Goal: Communication & Community: Answer question/provide support

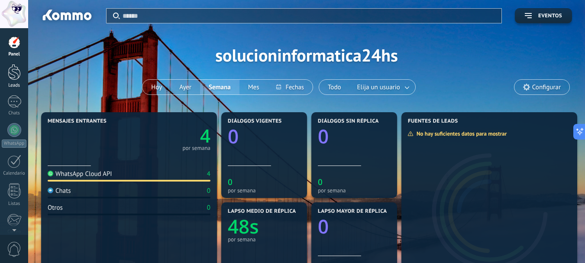
click at [18, 70] on div at bounding box center [14, 72] width 13 height 16
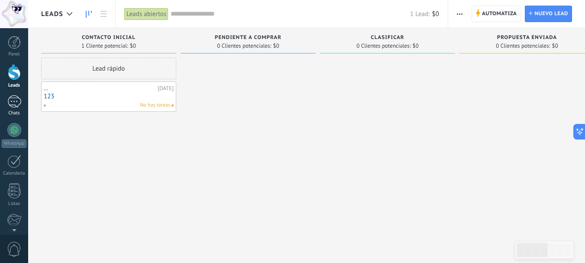
click at [15, 101] on div at bounding box center [14, 101] width 14 height 13
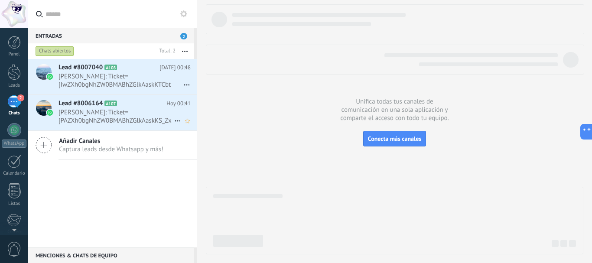
click at [123, 113] on span "[PERSON_NAME]: Ticket=[PAZXh0bgNhZW0BMABhZGlkAaskKS_Zxu8Bpy4ry3LXPyJcg1c18XvxSe…" at bounding box center [116, 116] width 116 height 16
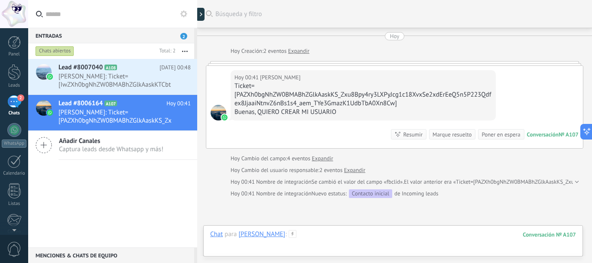
click at [323, 242] on div at bounding box center [392, 243] width 365 height 26
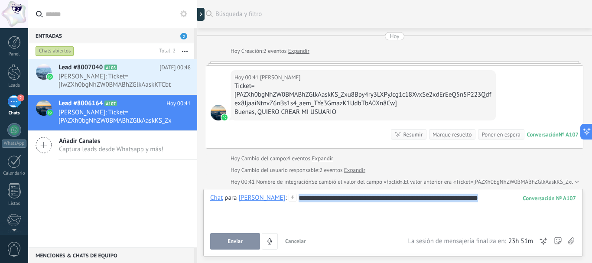
drag, startPoint x: 487, startPoint y: 199, endPoint x: 203, endPoint y: 203, distance: 283.7
click at [203, 203] on div "**********" at bounding box center [392, 223] width 379 height 68
copy div "**********"
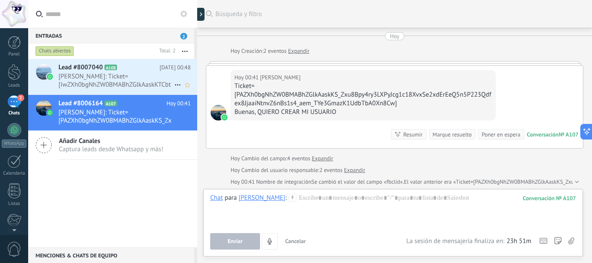
click at [90, 84] on span "[PERSON_NAME]: Ticket=[IwZXh0bgNhZW0BMABhZGlkAaskKTCbt18BHi909jM9e8P7eencCUmfeD…" at bounding box center [116, 80] width 116 height 16
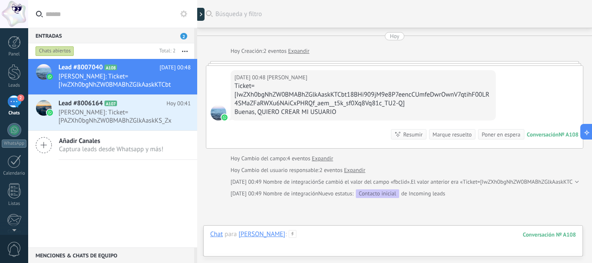
click at [362, 239] on div at bounding box center [392, 243] width 365 height 26
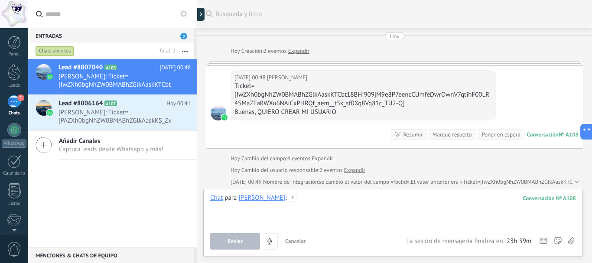
paste div
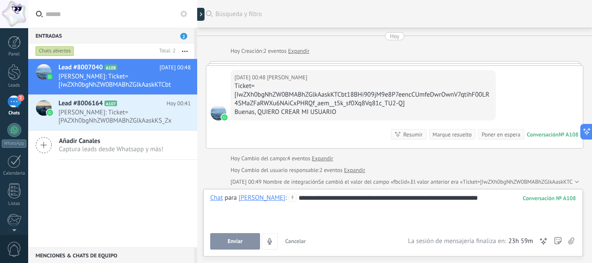
click at [244, 241] on button "Enviar" at bounding box center [235, 241] width 50 height 16
click at [81, 117] on span "[PERSON_NAME]: Ticket=[PAZXh0bgNhZW0BMABhZGlkAaskKS_Zxu8Bpy4ry3LXPyJcg1c18XvxSe…" at bounding box center [116, 116] width 116 height 16
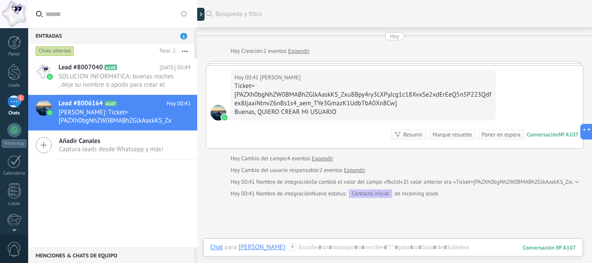
click at [281, 68] on div "[DATE] 00:41 [PERSON_NAME] Ticket=[PAZXh0bgNhZW0BMABhZGlkAaskKS_Zxu8Bpy4ry3LXPy…" at bounding box center [394, 107] width 376 height 82
click at [278, 71] on div "[DATE] 00:41 [PERSON_NAME] Ticket=[PAZXh0bgNhZW0BMABhZGlkAaskKS_Zxu8Bpy4ry3LXPy…" at bounding box center [362, 95] width 265 height 50
click at [94, 83] on span "SOLUCION INFORMATICA: buenas noches , deje su nombre o apodo para crear el usua…" at bounding box center [116, 80] width 116 height 16
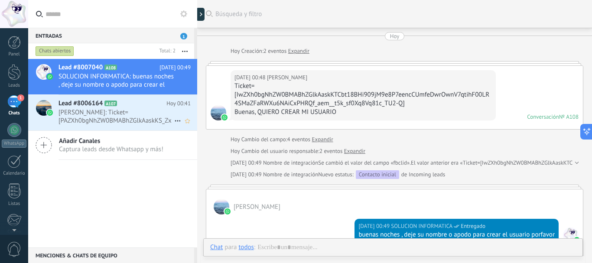
scroll to position [95, 0]
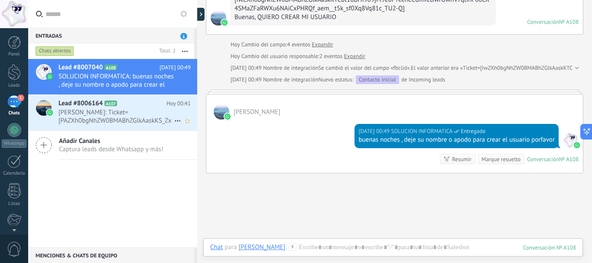
click at [99, 115] on span "[PERSON_NAME]: Ticket=[PAZXh0bgNhZW0BMABhZGlkAaskKS_Zxu8Bpy4ry3LXPyJcg1c18XvxSe…" at bounding box center [116, 116] width 116 height 16
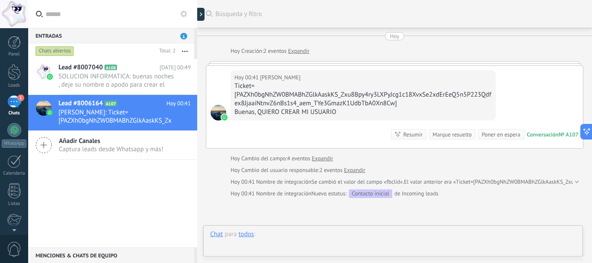
click at [262, 240] on div at bounding box center [392, 243] width 365 height 26
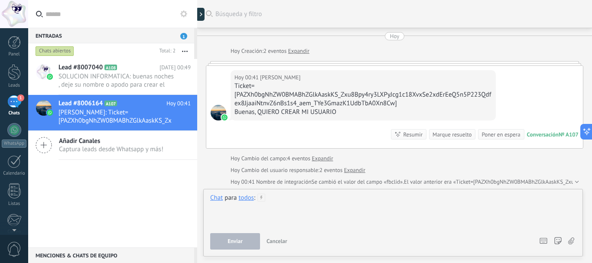
paste div
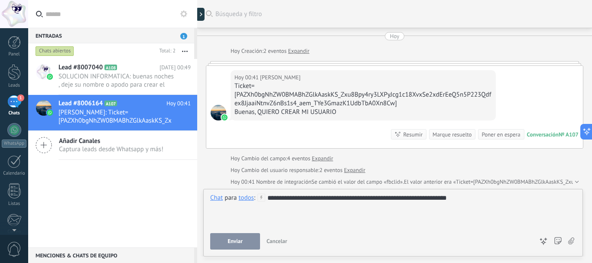
click at [232, 240] on span "Enviar" at bounding box center [234, 241] width 15 height 6
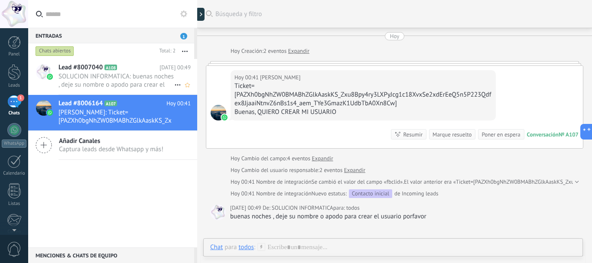
click at [93, 74] on span "SOLUCION INFORMATICA: buenas noches , deje su nombre o apodo para crear el usua…" at bounding box center [116, 80] width 116 height 16
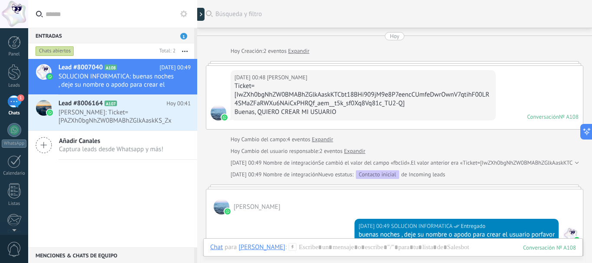
click at [244, 88] on div "Ticket=[IwZXh0bgNhZW0BMABhZGlkAaskKTCbt18BHi909jM9e8P7eencCUmfeDwrOwnV7qtihF00L…" at bounding box center [362, 95] width 257 height 26
click at [218, 113] on div at bounding box center [218, 113] width 16 height 16
click at [55, 232] on div "Lead #8007040 A108 [DATE] 00:49 SOLUCION INFORMATICA: buenas noches , deje su n…" at bounding box center [112, 153] width 169 height 188
click at [19, 98] on span "1" at bounding box center [20, 97] width 7 height 7
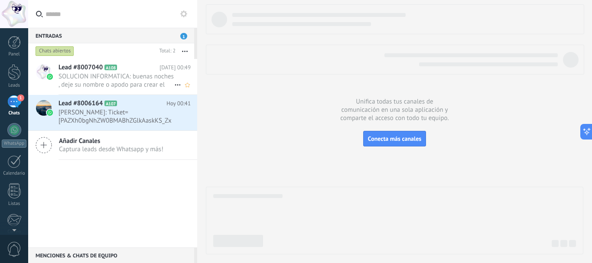
click at [134, 71] on h2 "Lead #8007040 A108" at bounding box center [108, 67] width 101 height 9
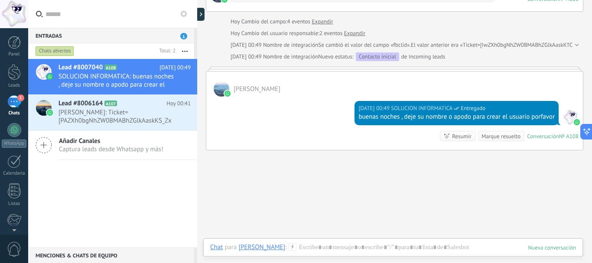
scroll to position [156, 0]
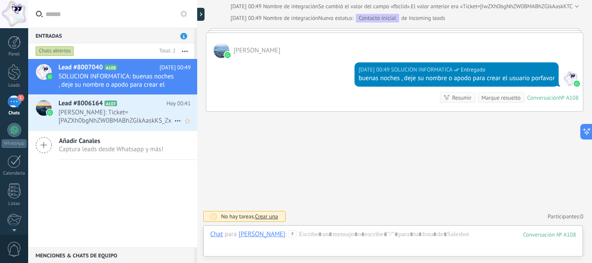
click at [96, 116] on span "[PERSON_NAME]: Ticket=[PAZXh0bgNhZW0BMABhZGlkAaskKS_Zxu8Bpy4ry3LXPyJcg1c18XvxSe…" at bounding box center [116, 116] width 116 height 16
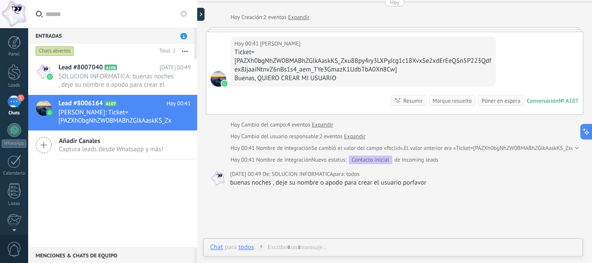
scroll to position [87, 0]
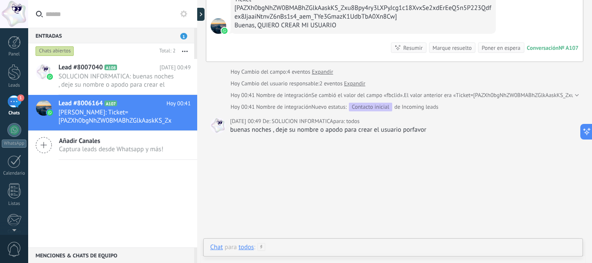
click at [299, 246] on div at bounding box center [392, 256] width 365 height 26
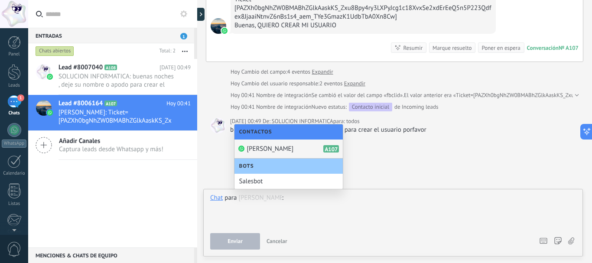
click at [457, 169] on div "Buscar Búsqueda y filtro Carga más [DATE] [DATE] Creación: 2 eventos Expandir […" at bounding box center [394, 99] width 394 height 372
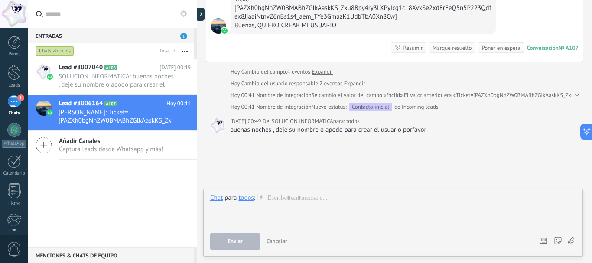
click at [423, 157] on div "Buscar Búsqueda y filtro Carga más [DATE] [DATE] Creación: 2 eventos Expandir […" at bounding box center [394, 99] width 394 height 372
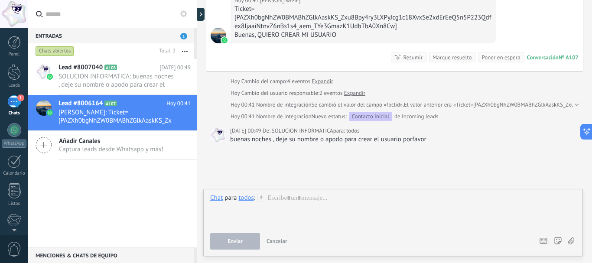
scroll to position [23, 0]
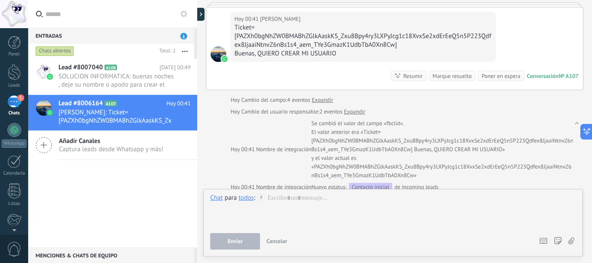
scroll to position [66, 0]
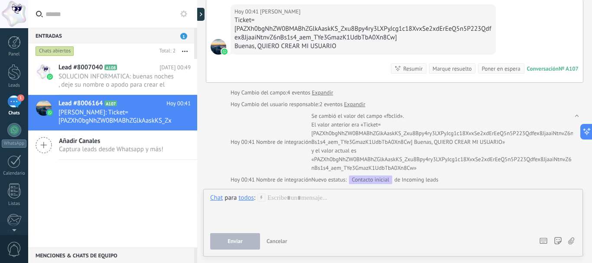
click at [472, 152] on span "y el valor actual es «PAZXh0bgNhZW0BMABhZGlkAaskKS_Zxu8Bpy4ry3LXPyJcg1c18XvxSe2…" at bounding box center [442, 159] width 263 height 26
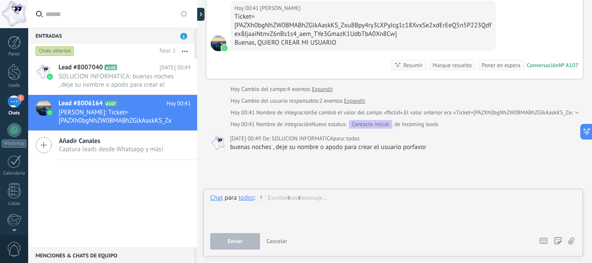
scroll to position [109, 0]
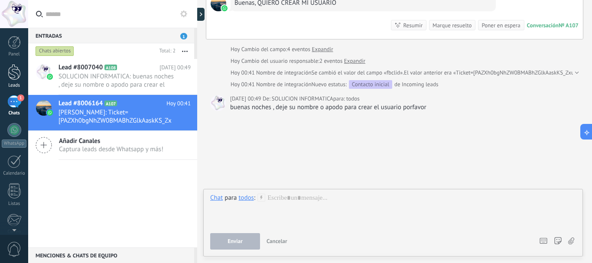
click at [15, 80] on div at bounding box center [14, 72] width 13 height 16
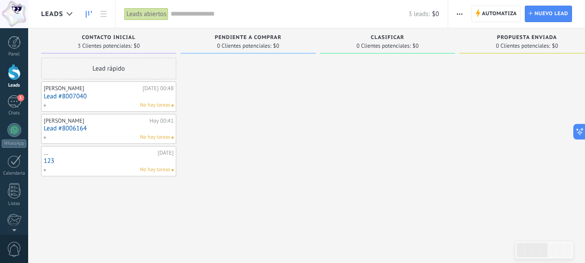
click at [100, 100] on link "Lead #8007040" at bounding box center [109, 96] width 130 height 7
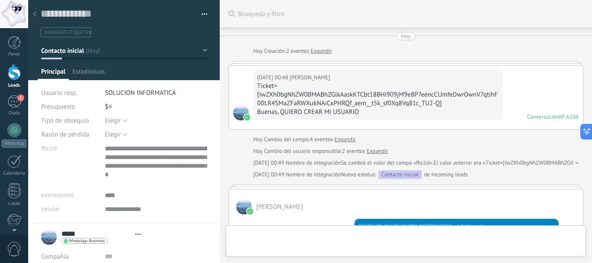
type textarea "**********"
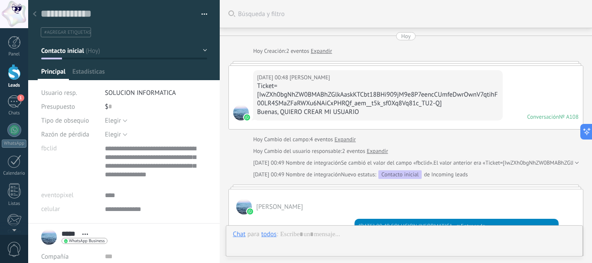
scroll to position [156, 0]
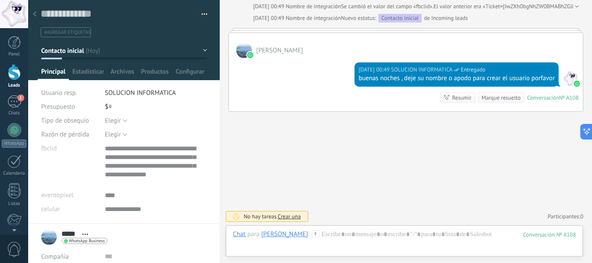
click at [32, 16] on div at bounding box center [35, 14] width 12 height 17
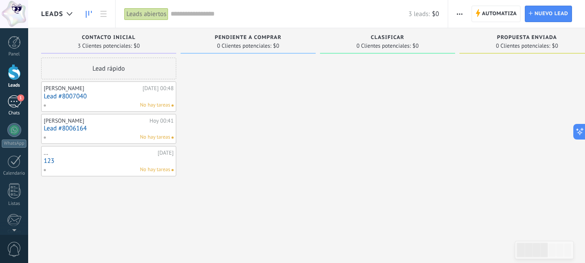
click at [10, 111] on div "Chats" at bounding box center [14, 113] width 25 height 6
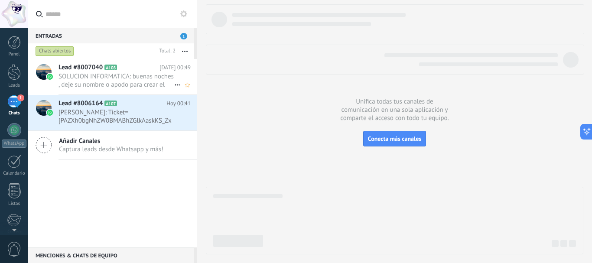
click at [131, 78] on span "SOLUCION INFORMATICA: buenas noches , deje su nombre o apodo para crear el usua…" at bounding box center [116, 80] width 116 height 16
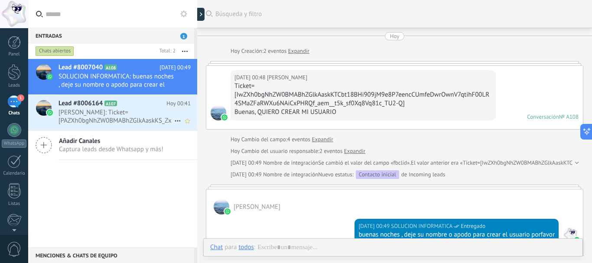
scroll to position [95, 0]
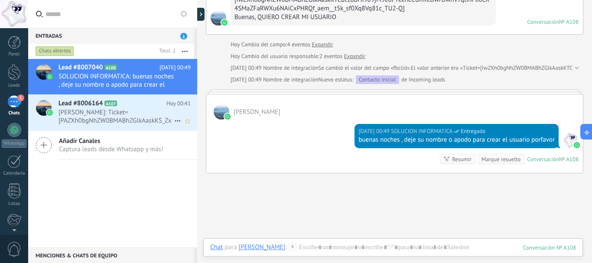
click at [127, 117] on span "[PERSON_NAME]: Ticket=[PAZXh0bgNhZW0BMABhZGlkAaskKS_Zxu8Bpy4ry3LXPyJcg1c18XvxSe…" at bounding box center [116, 116] width 116 height 16
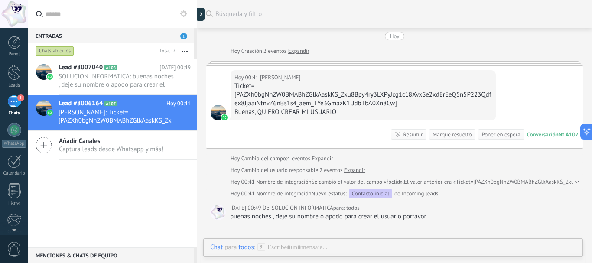
click at [404, 96] on div "Ticket=[PAZXh0bgNhZW0BMABhZGlkAaskKS_Zxu8Bpy4ry3LXPyJcg1c18XvxSe2xdErEeQ5n5P223…" at bounding box center [362, 95] width 257 height 26
click at [116, 65] on span "A108" at bounding box center [110, 68] width 13 height 6
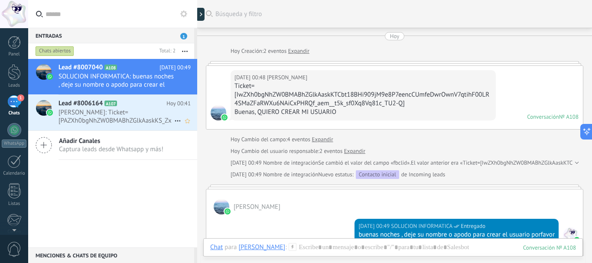
click at [123, 109] on span "[PERSON_NAME]: Ticket=[PAZXh0bgNhZW0BMABhZGlkAaskKS_Zxu8Bpy4ry3LXPyJcg1c18XvxSe…" at bounding box center [116, 116] width 116 height 16
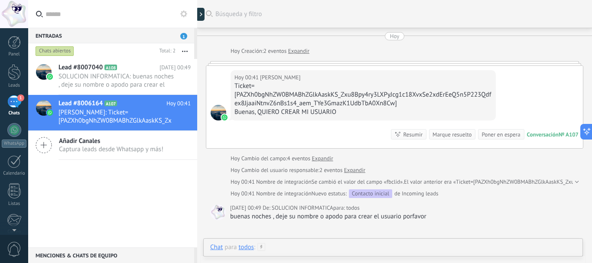
click at [288, 248] on div at bounding box center [392, 256] width 365 height 26
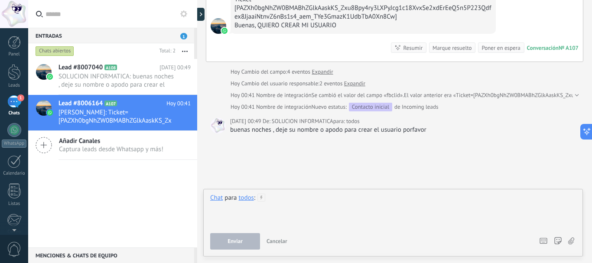
scroll to position [109, 0]
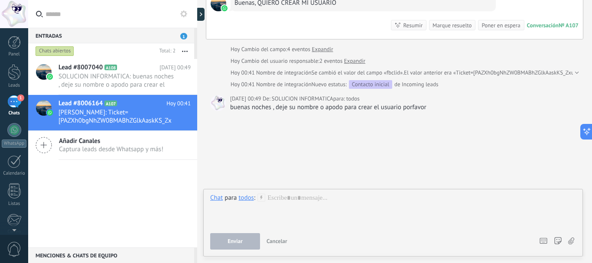
click at [288, 192] on div "Chat Correo Nota Tarea Chat para todos : Enviar Cancelar Rastrear clics en link…" at bounding box center [392, 223] width 379 height 68
click at [241, 200] on div "todos" at bounding box center [245, 198] width 15 height 8
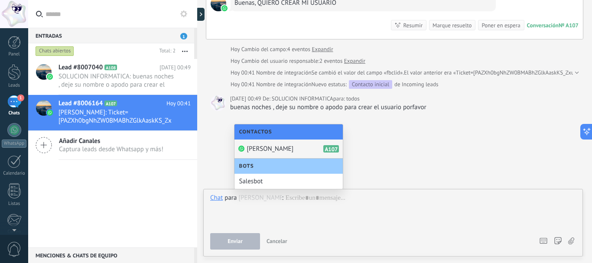
click at [280, 150] on span "[PERSON_NAME]" at bounding box center [269, 149] width 47 height 8
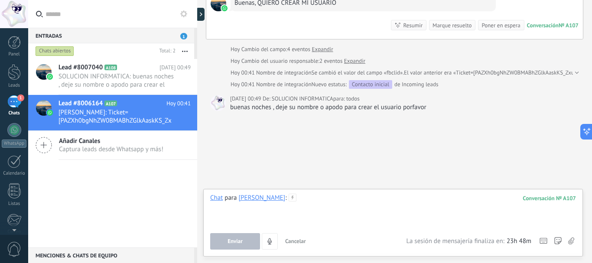
paste div
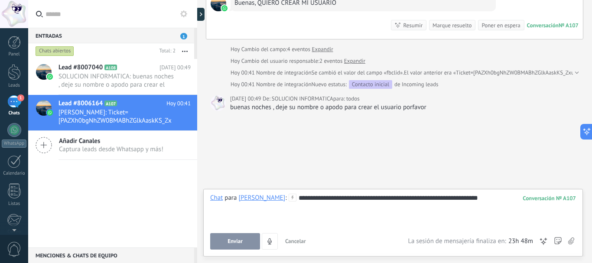
click at [242, 239] on button "Enviar" at bounding box center [235, 241] width 50 height 16
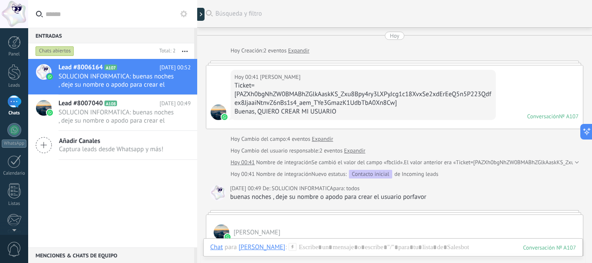
scroll to position [0, 0]
click at [104, 120] on span "SOLUCION INFORMATICA: buenas noches , deje su nombre o apodo para crear el usua…" at bounding box center [116, 116] width 116 height 16
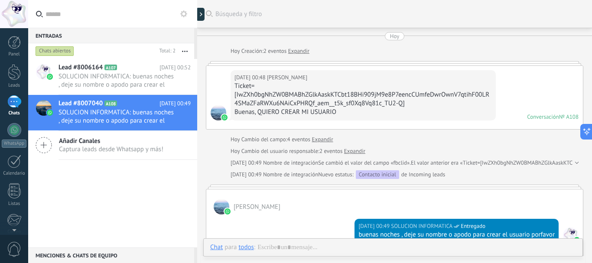
scroll to position [95, 0]
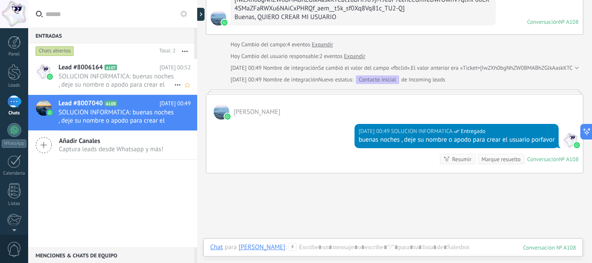
click at [94, 82] on span "SOLUCION INFORMATICA: buenas noches , deje su nombre o apodo para crear el usua…" at bounding box center [116, 80] width 116 height 16
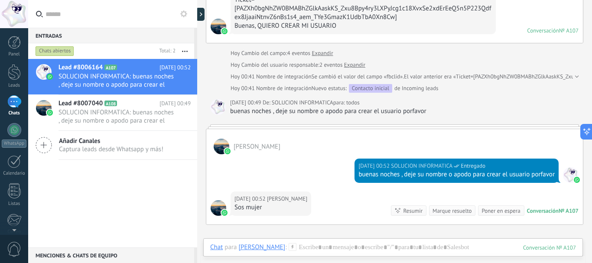
scroll to position [96, 0]
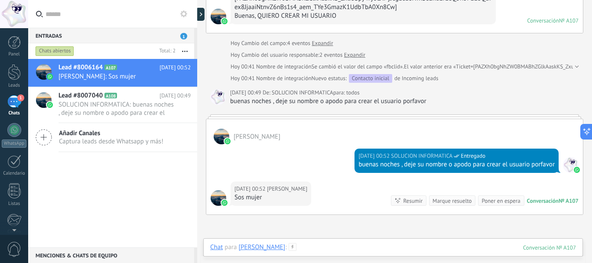
click at [322, 246] on div at bounding box center [392, 256] width 365 height 26
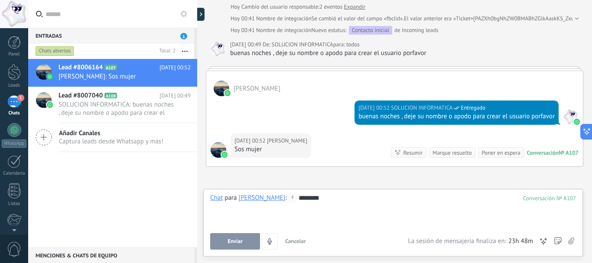
scroll to position [199, 0]
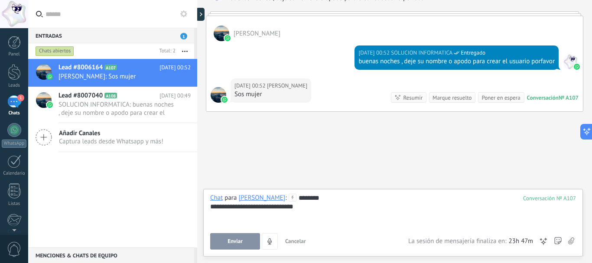
click at [233, 239] on span "Enviar" at bounding box center [234, 241] width 15 height 6
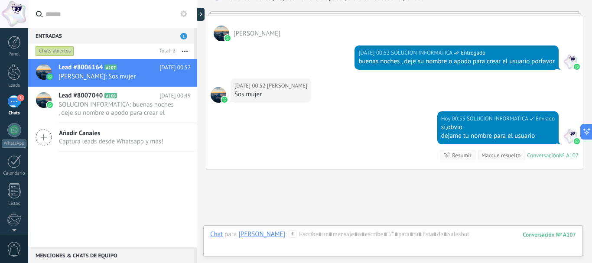
scroll to position [257, 0]
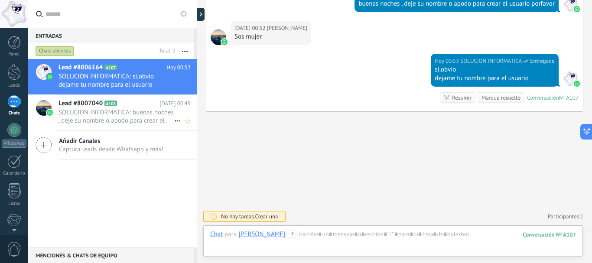
click at [128, 125] on div "Lead #8007040 A108 [DATE] 00:49 SOLUCION INFORMATICA: buenas noches , deje su n…" at bounding box center [127, 113] width 139 height 36
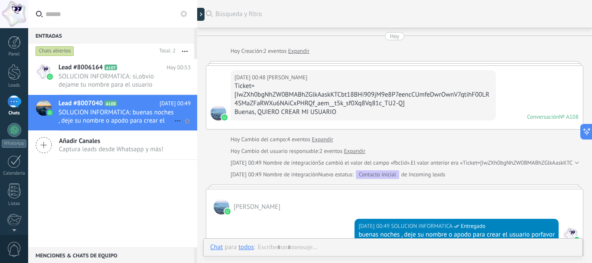
scroll to position [95, 0]
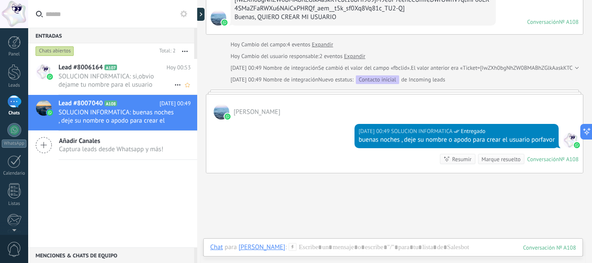
click at [111, 74] on span "SOLUCION INFORMATICA: si,obvio dejame tu nombre para el usuario" at bounding box center [116, 80] width 116 height 16
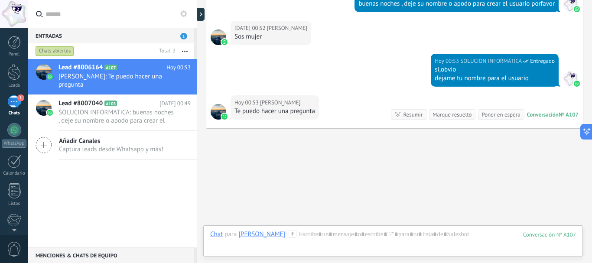
scroll to position [274, 0]
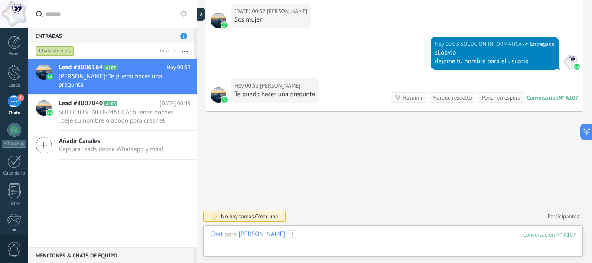
click at [311, 235] on div at bounding box center [392, 243] width 365 height 26
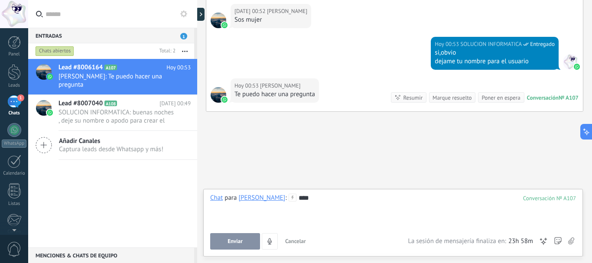
click at [219, 252] on div "Chat Correo Nota Tarea Chat para [PERSON_NAME] : 107 **** Enviar Cancelar Rastr…" at bounding box center [392, 223] width 379 height 68
click at [233, 237] on button "Enviar" at bounding box center [235, 241] width 50 height 16
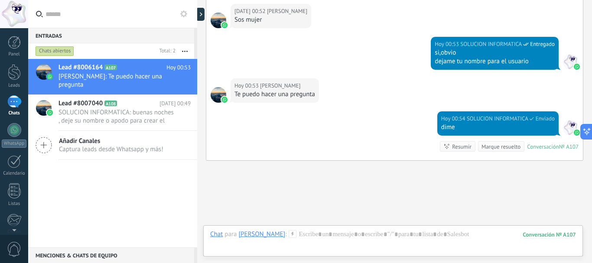
scroll to position [323, 0]
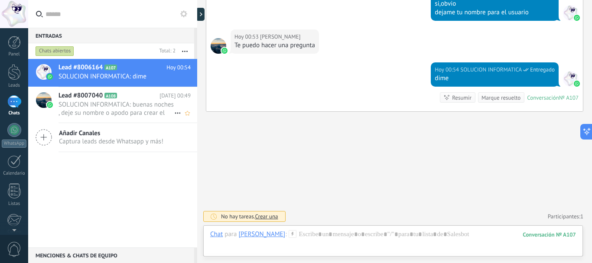
click at [89, 104] on span "SOLUCION INFORMATICA: buenas noches , deje su nombre o apodo para crear el usua…" at bounding box center [116, 108] width 116 height 16
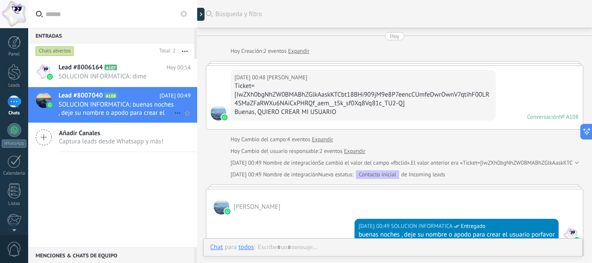
scroll to position [95, 0]
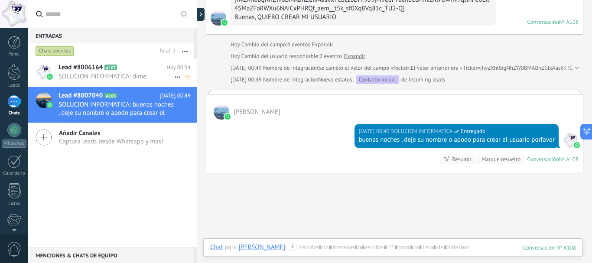
click at [87, 73] on span "SOLUCION INFORMATICA: dime" at bounding box center [116, 76] width 116 height 8
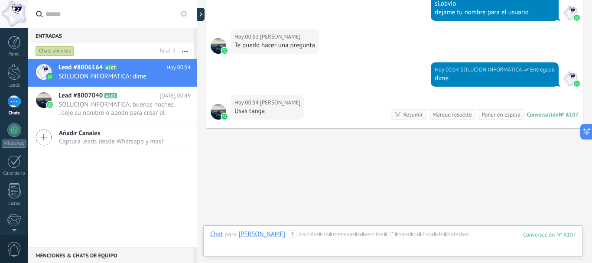
scroll to position [339, 0]
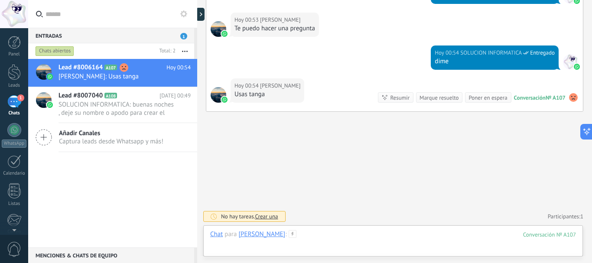
click at [317, 231] on div at bounding box center [392, 243] width 365 height 26
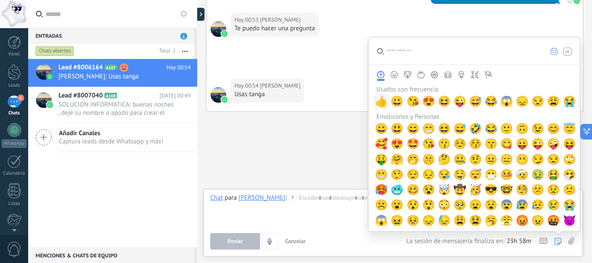
click at [380, 104] on span "👍" at bounding box center [381, 101] width 13 height 12
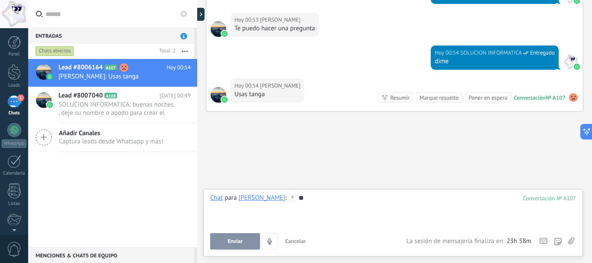
click at [226, 241] on button "Enviar" at bounding box center [235, 241] width 50 height 16
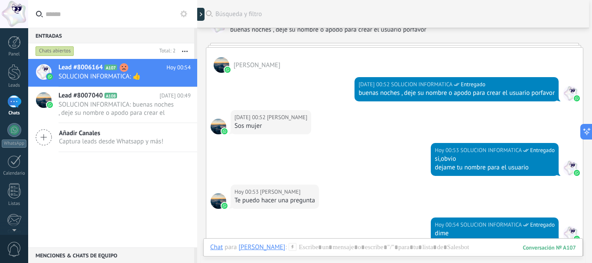
scroll to position [172, 0]
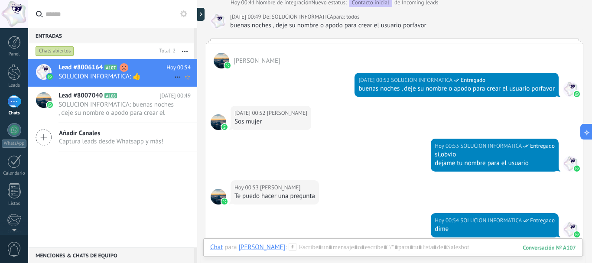
click at [177, 78] on use at bounding box center [178, 77] width 6 height 1
click at [210, 81] on span "Conversación cerrada" at bounding box center [216, 81] width 59 height 17
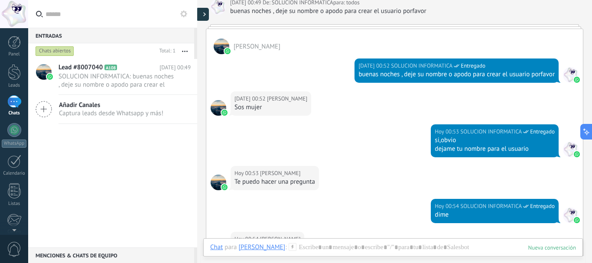
click at [201, 16] on div at bounding box center [202, 14] width 13 height 13
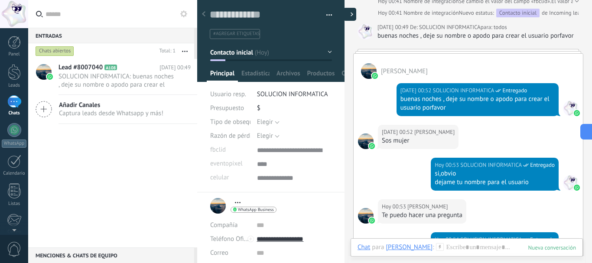
scroll to position [9, 0]
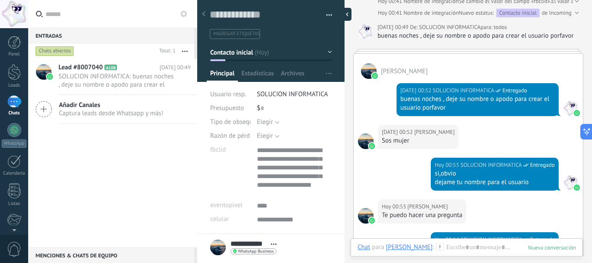
click at [201, 16] on div at bounding box center [203, 14] width 12 height 17
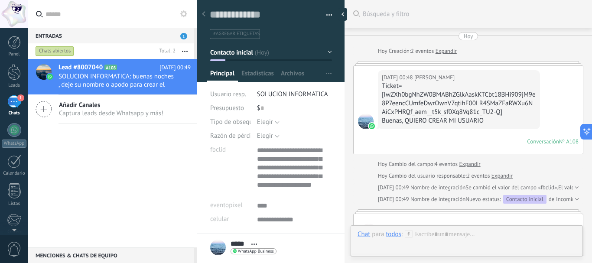
scroll to position [190, 0]
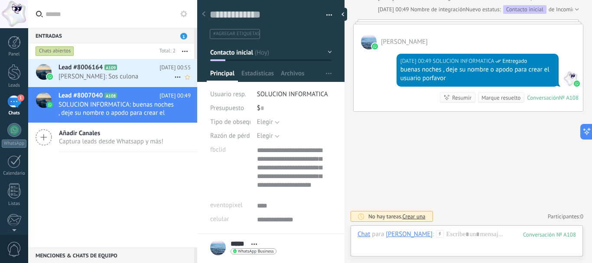
click at [134, 74] on span "[PERSON_NAME]: Sos culona" at bounding box center [116, 76] width 116 height 8
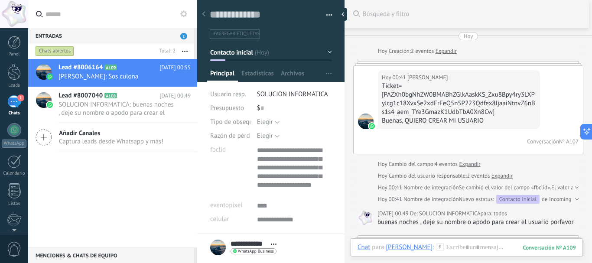
click at [323, 13] on button "button" at bounding box center [326, 15] width 13 height 13
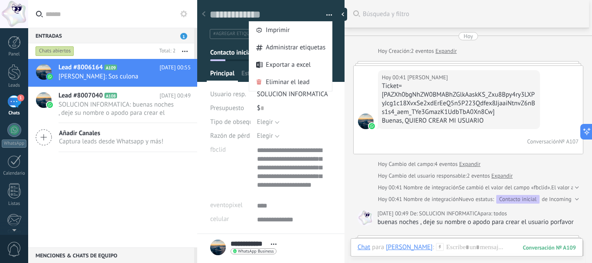
click at [341, 112] on div "Guardar y crear Imprimir Administrar etiquetas Exportar a excel" at bounding box center [271, 113] width 148 height 239
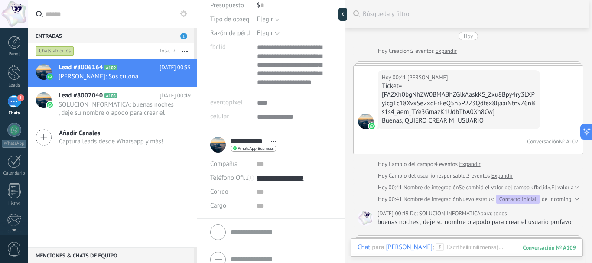
scroll to position [113, 0]
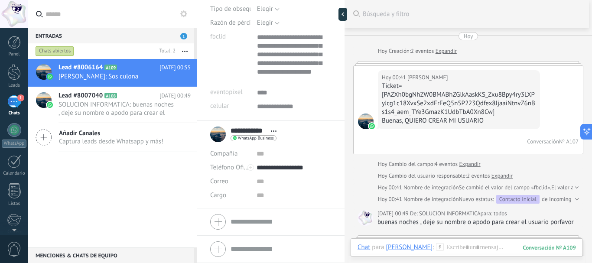
click at [278, 131] on span "Abrir detalle Copie el nombre Desatar Contacto principal" at bounding box center [273, 131] width 14 height 6
click at [333, 144] on li "**********" at bounding box center [270, 164] width 147 height 87
click at [127, 81] on div "Lead #8006164 A109 [DATE] 00:55 [PERSON_NAME]: Sos culona" at bounding box center [127, 72] width 139 height 27
drag, startPoint x: 132, startPoint y: 68, endPoint x: 98, endPoint y: 68, distance: 33.8
click at [98, 68] on span "Lead #8006164" at bounding box center [80, 67] width 44 height 9
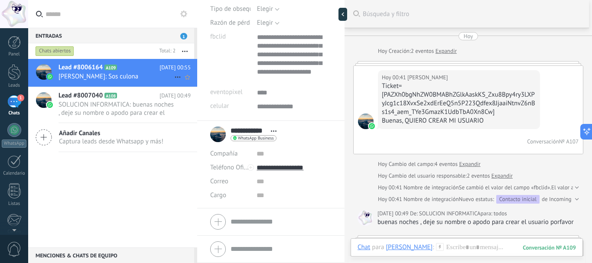
click at [173, 74] on icon at bounding box center [177, 77] width 10 height 10
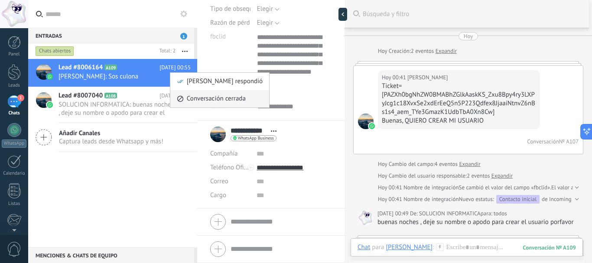
click at [203, 103] on span "Conversación cerrada" at bounding box center [216, 98] width 59 height 17
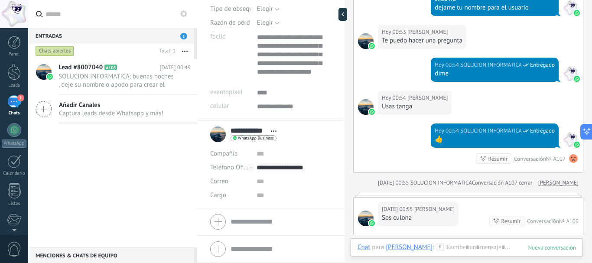
scroll to position [498, 0]
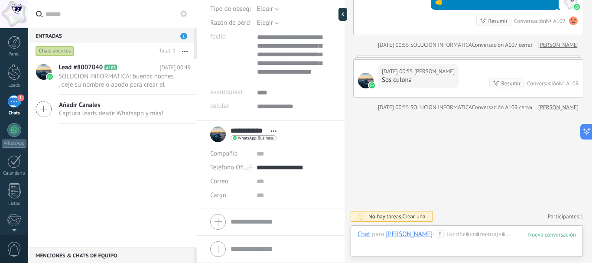
click at [273, 129] on span "Abrir detalle Copie el nombre Desatar Contacto principal" at bounding box center [273, 131] width 14 height 6
click at [242, 175] on div "Desatar" at bounding box center [244, 172] width 68 height 15
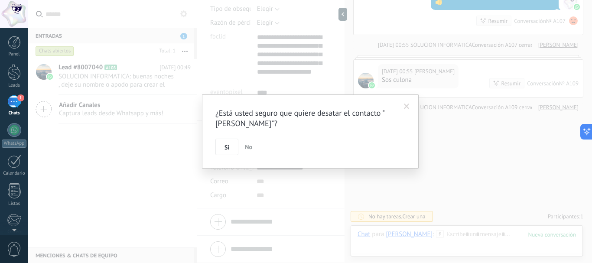
click at [248, 146] on span "No" at bounding box center [248, 147] width 7 height 8
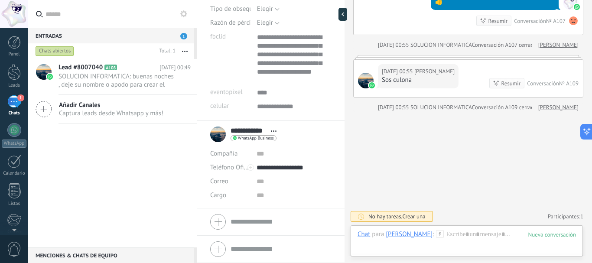
click at [346, 12] on div at bounding box center [342, 14] width 9 height 13
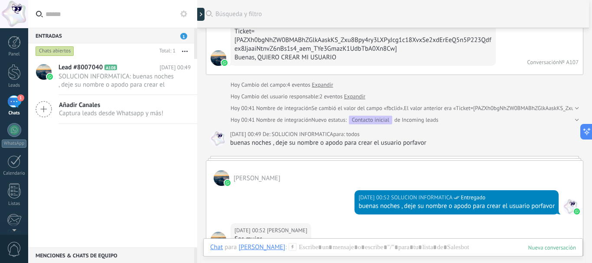
scroll to position [0, 0]
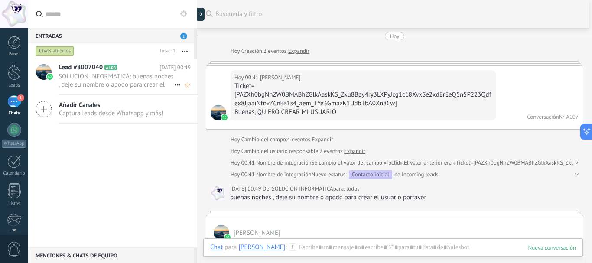
click at [133, 74] on span "SOLUCION INFORMATICA: buenas noches , deje su nombre o apodo para crear el usua…" at bounding box center [116, 80] width 116 height 16
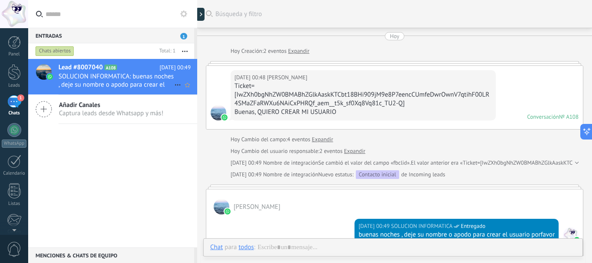
scroll to position [95, 0]
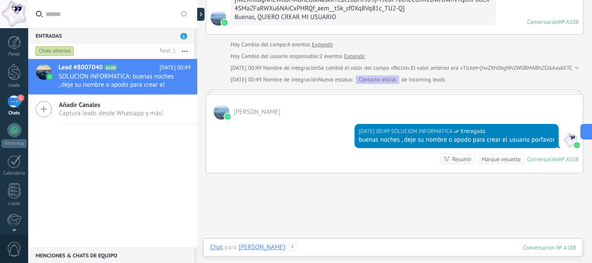
click at [316, 252] on div at bounding box center [392, 256] width 365 height 26
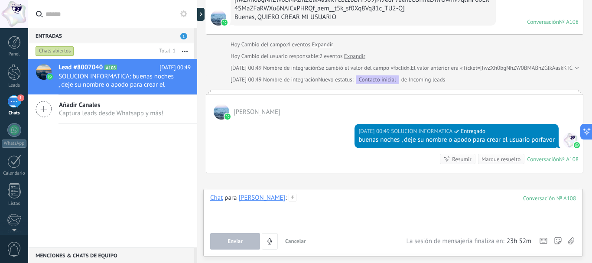
click at [296, 216] on div at bounding box center [392, 210] width 365 height 33
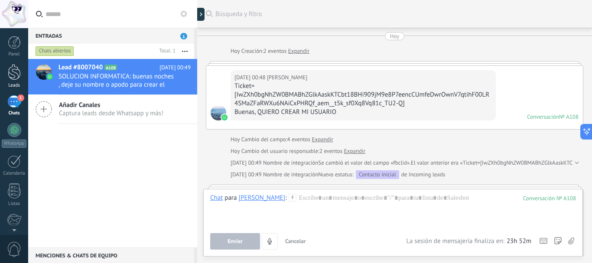
click at [19, 75] on div at bounding box center [14, 72] width 13 height 16
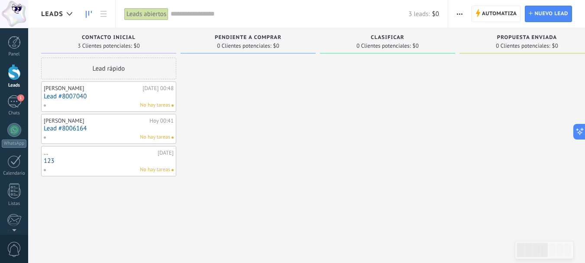
click at [76, 124] on div "[PERSON_NAME]" at bounding box center [95, 120] width 103 height 7
click at [78, 131] on link "Lead #8006164" at bounding box center [109, 128] width 130 height 7
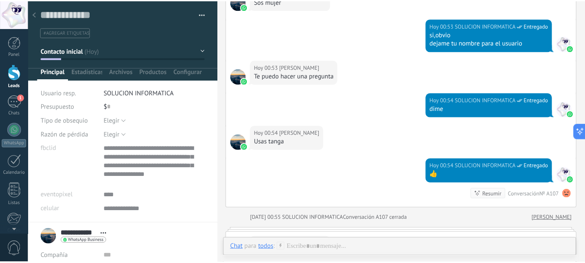
scroll to position [378, 0]
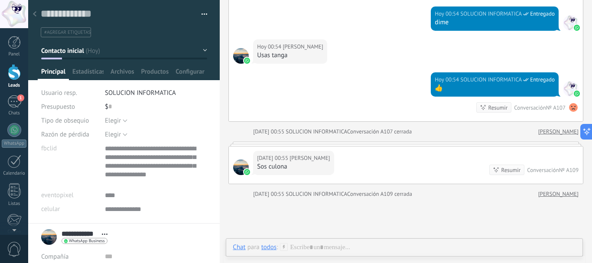
click at [39, 16] on div at bounding box center [35, 14] width 12 height 17
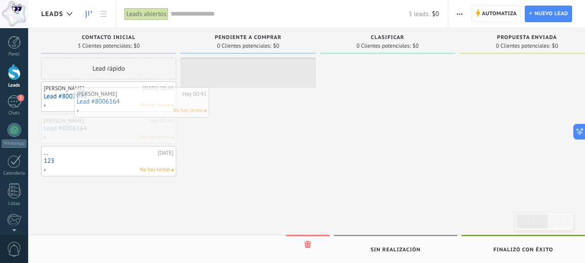
drag, startPoint x: 80, startPoint y: 122, endPoint x: 113, endPoint y: 95, distance: 42.5
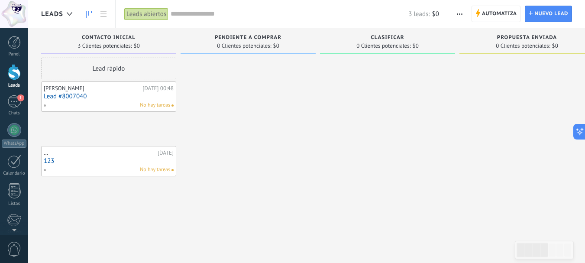
click at [231, 137] on div at bounding box center [248, 133] width 135 height 150
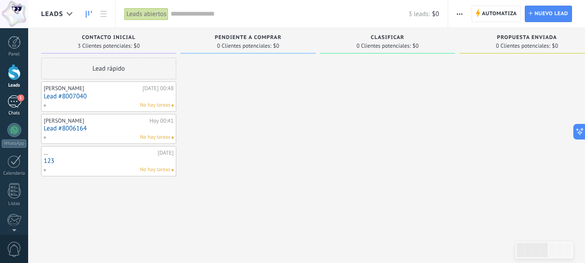
click at [13, 102] on div "1" at bounding box center [14, 101] width 14 height 13
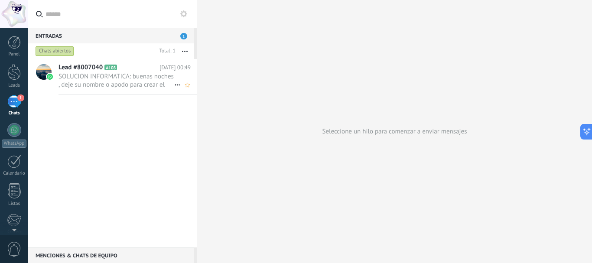
click at [140, 84] on span "SOLUCION INFORMATICA: buenas noches , deje su nombre o apodo para crear el usua…" at bounding box center [116, 80] width 116 height 16
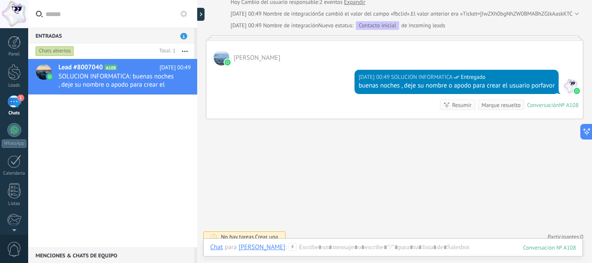
scroll to position [156, 0]
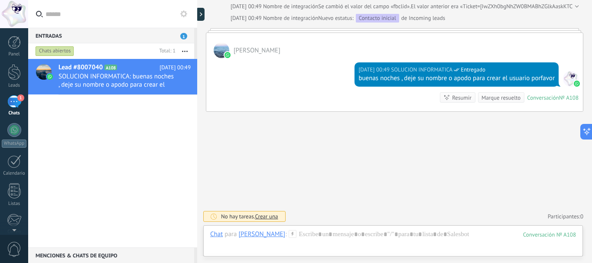
click at [272, 220] on div "No hay tareas. Crear una" at bounding box center [244, 216] width 82 height 11
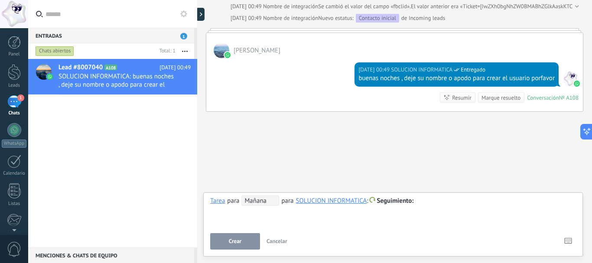
click at [281, 239] on span "Cancelar" at bounding box center [276, 240] width 21 height 7
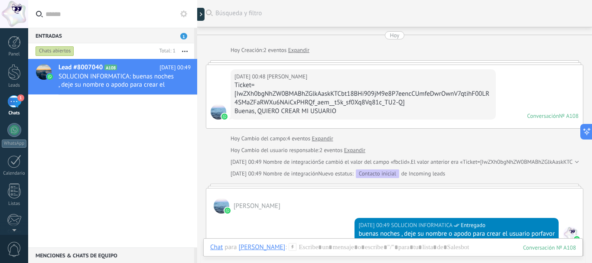
scroll to position [0, 0]
click at [184, 52] on button "button" at bounding box center [184, 51] width 19 height 16
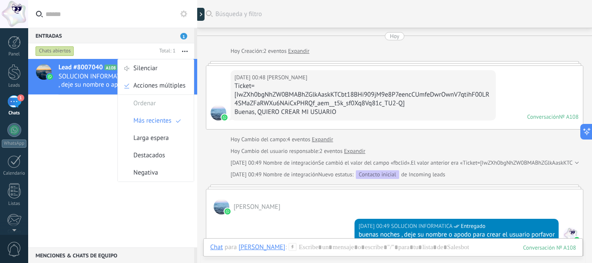
click at [56, 158] on div "Lead #8007040 A108 [DATE] 00:49 SOLUCION INFORMATICA: buenas noches , deje su n…" at bounding box center [112, 153] width 169 height 188
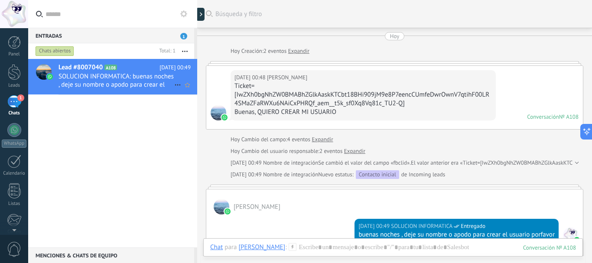
click at [174, 83] on icon at bounding box center [177, 85] width 10 height 10
click at [152, 138] on div at bounding box center [296, 131] width 592 height 263
click at [146, 126] on div "Conversación cerrada Lead #8007040 A108 [DATE] 00:49 SOLUCION INFORMATICA: buen…" at bounding box center [112, 153] width 169 height 188
click at [181, 49] on button "button" at bounding box center [184, 51] width 19 height 16
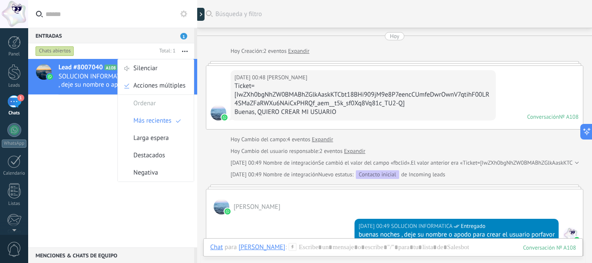
click at [81, 187] on div "Conversación cerrada Lead #8007040 A108 [DATE] 00:49 SOLUCION INFORMATICA: buen…" at bounding box center [112, 153] width 169 height 188
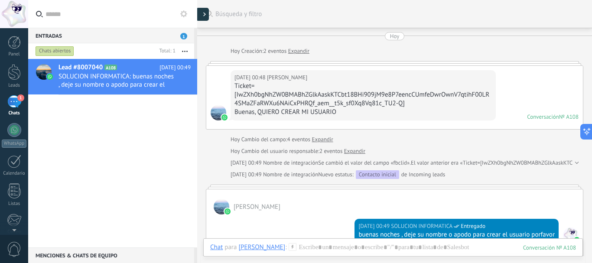
click at [206, 10] on div at bounding box center [202, 14] width 13 height 13
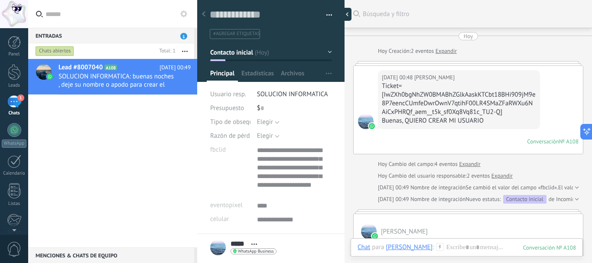
click at [344, 16] on div at bounding box center [344, 14] width 13 height 13
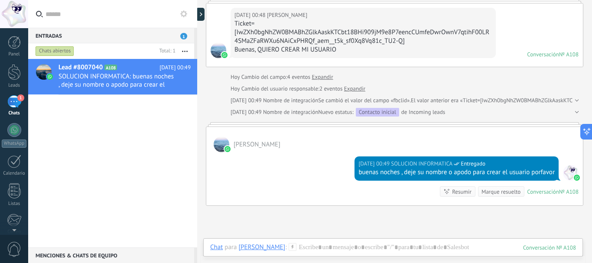
scroll to position [156, 0]
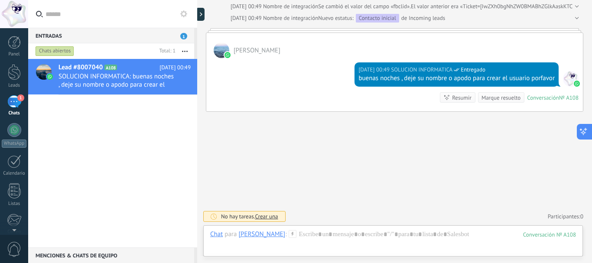
click at [585, 127] on button at bounding box center [584, 132] width 16 height 16
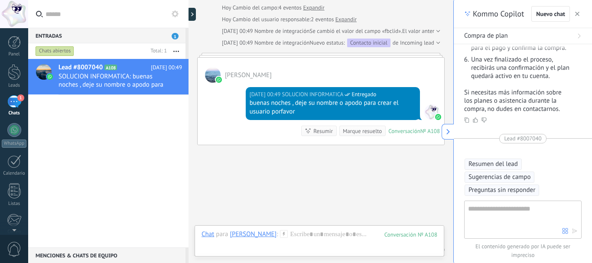
type textarea "**********"
click at [576, 12] on span "button" at bounding box center [577, 14] width 4 height 6
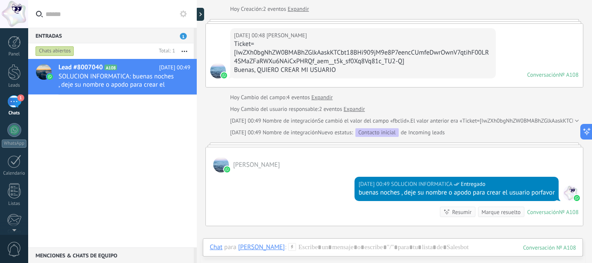
scroll to position [0, 0]
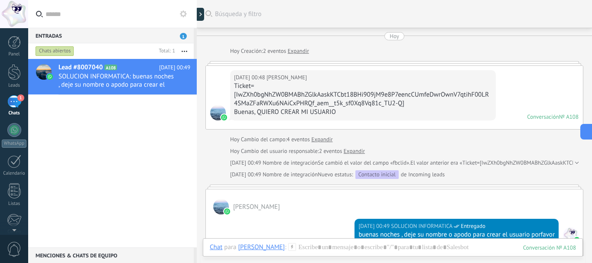
click at [391, 39] on div "Hoy" at bounding box center [394, 36] width 10 height 8
click at [174, 13] on input "text" at bounding box center [117, 14] width 144 height 28
click at [178, 17] on button at bounding box center [183, 14] width 10 height 10
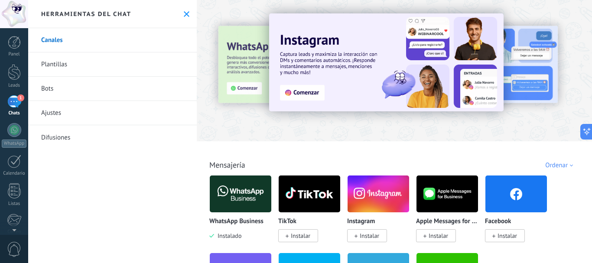
click at [184, 16] on icon at bounding box center [187, 14] width 6 height 6
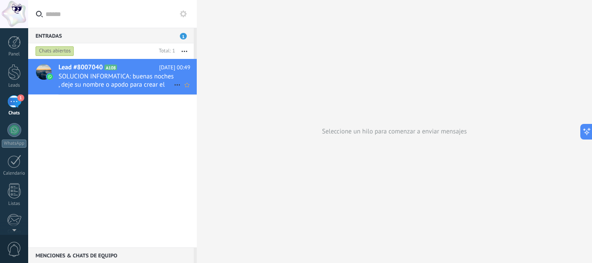
click at [126, 71] on icon at bounding box center [124, 67] width 9 height 9
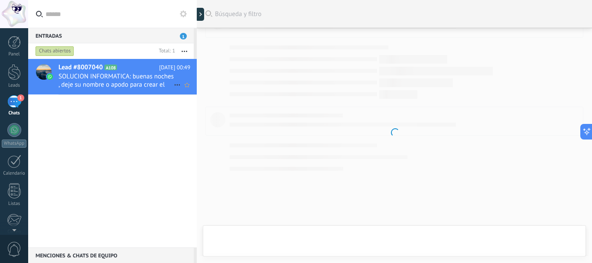
scroll to position [95, 0]
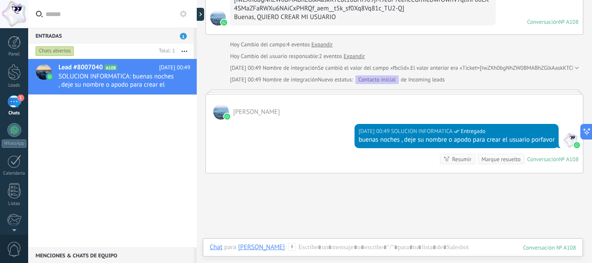
click at [182, 53] on button "button" at bounding box center [184, 51] width 19 height 16
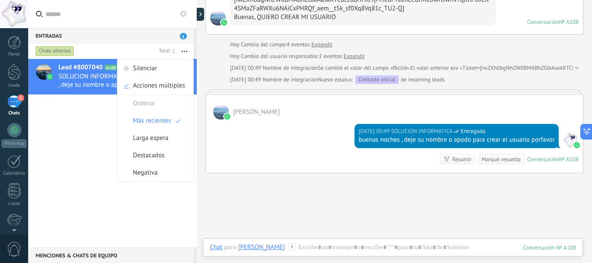
click at [77, 143] on div "Lead #8007040 A108 [DATE] 00:49 SOLUCION INFORMATICA: buenas noches , deje su n…" at bounding box center [112, 153] width 168 height 188
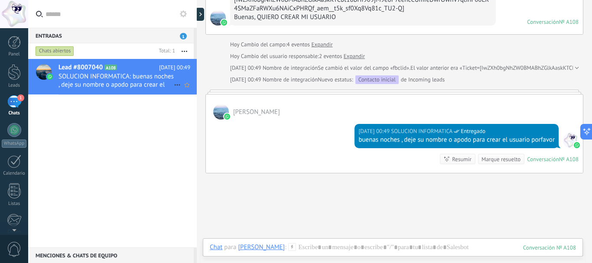
click at [159, 71] on h2 "Lead #8007040 A108" at bounding box center [108, 67] width 100 height 9
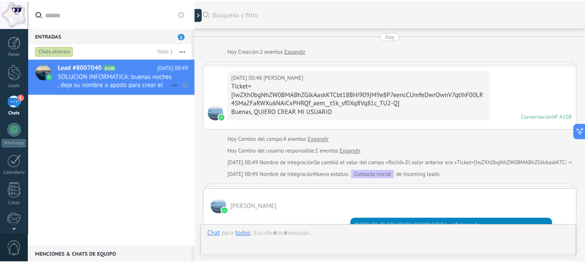
scroll to position [95, 0]
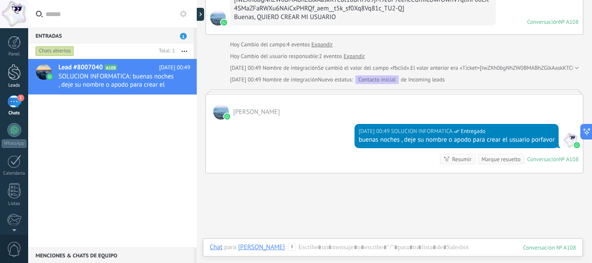
click at [9, 81] on link "Leads" at bounding box center [14, 76] width 28 height 24
click at [10, 82] on link "Leads" at bounding box center [14, 76] width 28 height 24
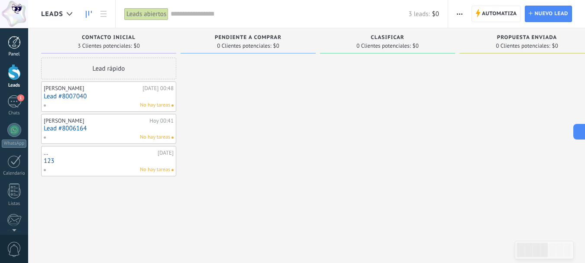
click at [7, 51] on link "Panel" at bounding box center [14, 46] width 28 height 21
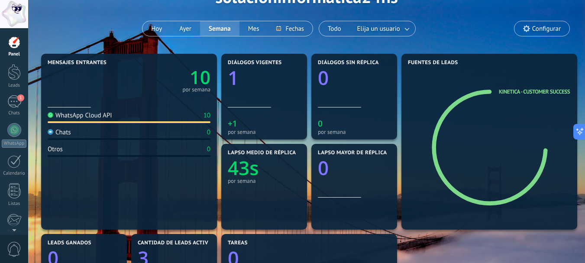
scroll to position [43, 0]
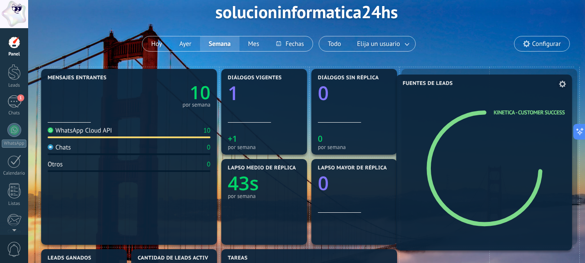
drag, startPoint x: 500, startPoint y: 99, endPoint x: 498, endPoint y: 104, distance: 6.0
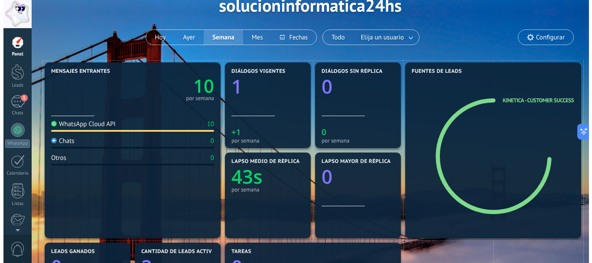
scroll to position [0, 0]
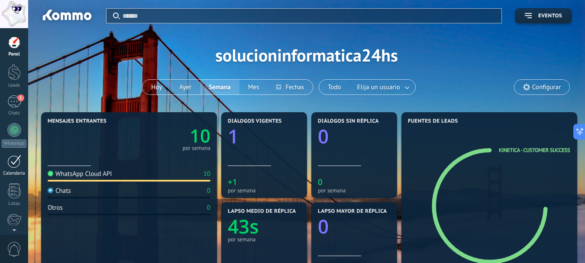
click at [18, 164] on div at bounding box center [14, 161] width 14 height 13
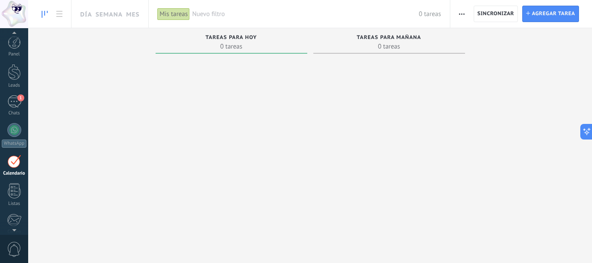
scroll to position [25, 0]
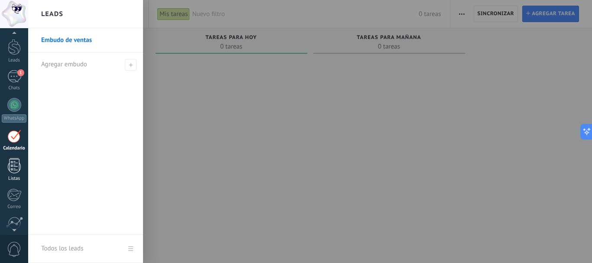
click at [12, 163] on div at bounding box center [14, 165] width 13 height 15
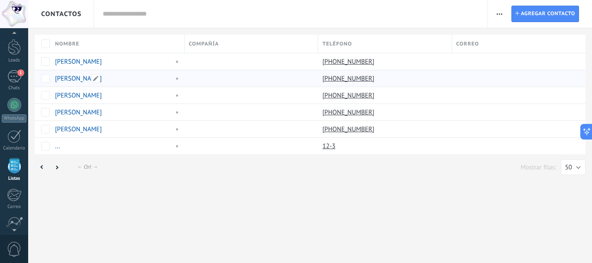
scroll to position [54, 0]
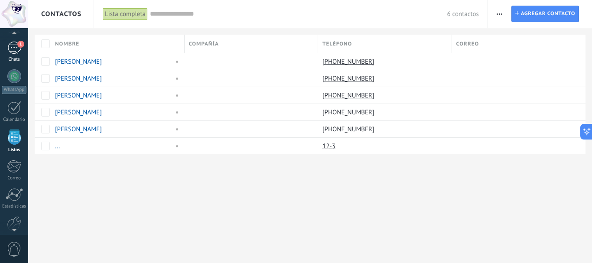
click at [13, 51] on div "1" at bounding box center [14, 48] width 14 height 13
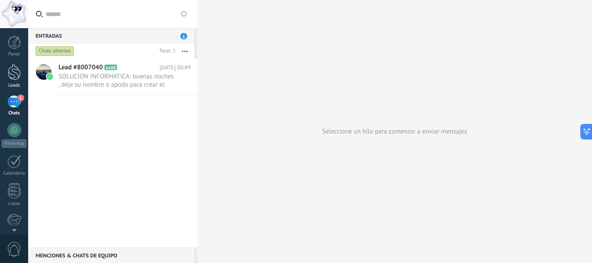
click at [16, 71] on div at bounding box center [14, 72] width 13 height 16
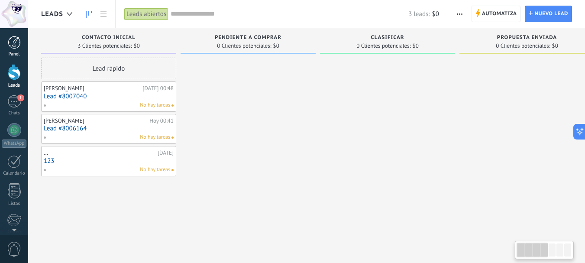
click at [23, 46] on link "Panel" at bounding box center [14, 46] width 28 height 21
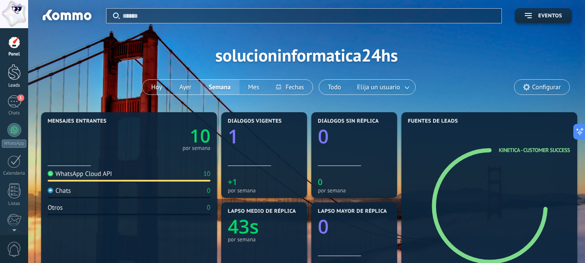
click at [16, 76] on div at bounding box center [14, 72] width 13 height 16
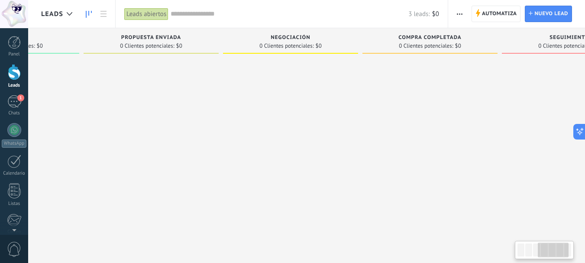
scroll to position [0, 403]
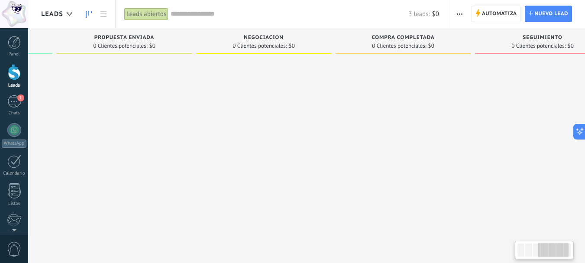
drag, startPoint x: 479, startPoint y: 91, endPoint x: 77, endPoint y: 185, distance: 413.5
click at [77, 185] on div at bounding box center [124, 133] width 135 height 150
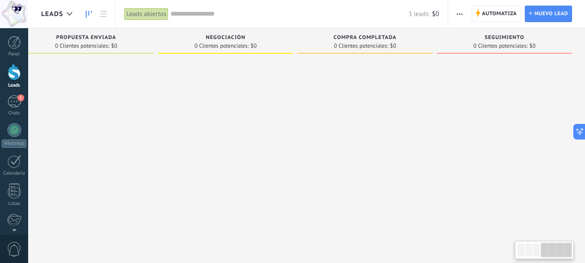
drag, startPoint x: 492, startPoint y: 124, endPoint x: 265, endPoint y: 153, distance: 228.8
click at [300, 152] on div "Leads Entrantes Solicitudes: [PHONE_NUMBER] Contacto inicial 3 Clientes potenci…" at bounding box center [92, 117] width 985 height 179
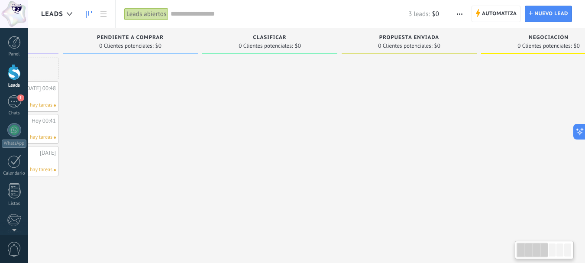
scroll to position [0, 5]
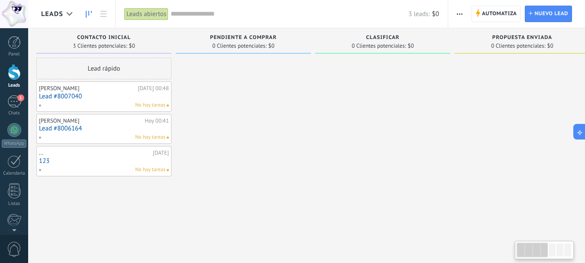
drag, startPoint x: 128, startPoint y: 136, endPoint x: 591, endPoint y: 101, distance: 464.2
click at [585, 101] on html ".abccls-1,.abccls-2{fill-rule:evenodd}.abccls-2{fill:#fff} .abfcls-1{fill:none}…" at bounding box center [292, 131] width 585 height 263
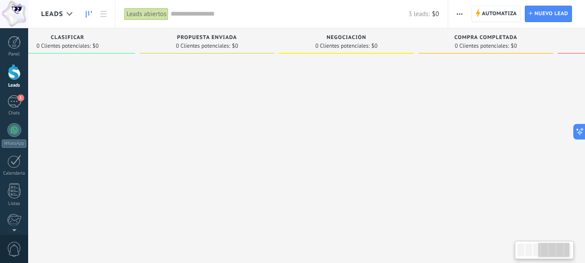
scroll to position [0, 441]
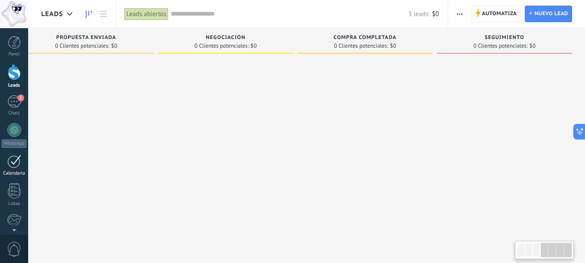
drag, startPoint x: 534, startPoint y: 189, endPoint x: 0, endPoint y: 168, distance: 534.3
click at [0, 168] on body ".abccls-1,.abccls-2{fill-rule:evenodd}.abccls-2{fill:#fff} .abfcls-1{fill:none}…" at bounding box center [292, 131] width 585 height 263
drag, startPoint x: 495, startPoint y: 158, endPoint x: 166, endPoint y: 164, distance: 329.1
click at [176, 162] on div "Leads Entrantes Solicitudes: [PHONE_NUMBER] Contacto inicial 3 Clientes potenci…" at bounding box center [92, 117] width 985 height 179
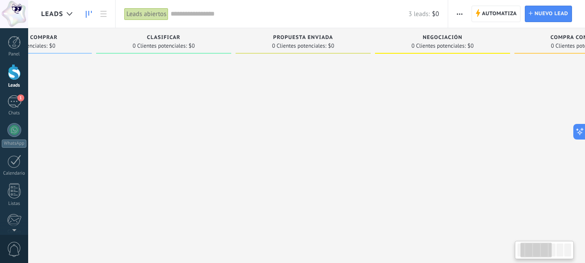
scroll to position [0, 0]
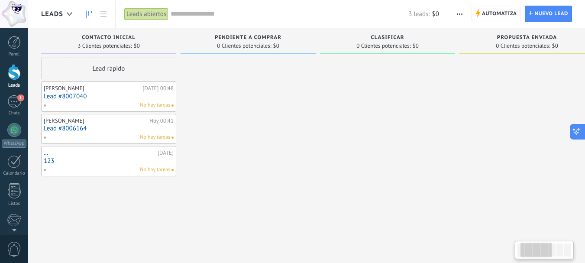
drag, startPoint x: 133, startPoint y: 171, endPoint x: 581, endPoint y: 133, distance: 449.8
click at [585, 133] on html ".abccls-1,.abccls-2{fill-rule:evenodd}.abccls-2{fill:#fff} .abfcls-1{fill:none}…" at bounding box center [292, 131] width 585 height 263
drag, startPoint x: 153, startPoint y: 226, endPoint x: 354, endPoint y: 198, distance: 203.2
click at [352, 199] on div "Leads Entrantes Solicitudes: [PHONE_NUMBER] Contacto inicial 3 Clientes potenci…" at bounding box center [533, 142] width 985 height 228
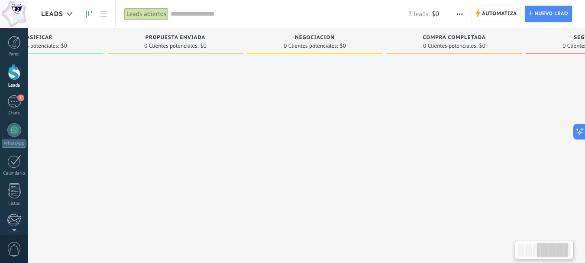
scroll to position [0, 441]
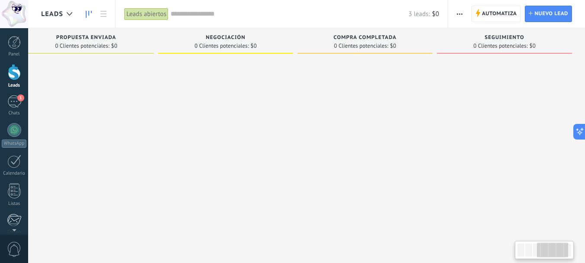
drag, startPoint x: 545, startPoint y: 160, endPoint x: 0, endPoint y: 215, distance: 547.9
click at [0, 215] on body ".abccls-1,.abccls-2{fill-rule:evenodd}.abccls-2{fill:#fff} .abfcls-1{fill:none}…" at bounding box center [292, 131] width 585 height 263
drag, startPoint x: 461, startPoint y: 157, endPoint x: 232, endPoint y: 168, distance: 228.9
click at [232, 168] on div "Leads Entrantes Solicitudes: [PHONE_NUMBER] Contacto inicial 3 Clientes potenci…" at bounding box center [92, 117] width 985 height 179
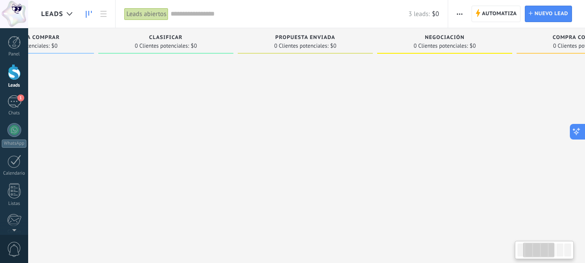
drag, startPoint x: 194, startPoint y: 183, endPoint x: 583, endPoint y: 136, distance: 392.2
click at [512, 142] on div at bounding box center [444, 133] width 135 height 150
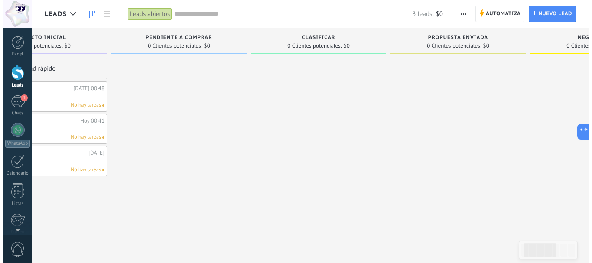
scroll to position [0, 0]
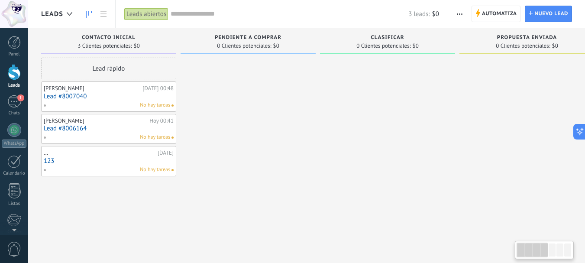
drag, startPoint x: 178, startPoint y: 205, endPoint x: 471, endPoint y: 176, distance: 294.6
click at [471, 176] on div "Leads Entrantes Solicitudes: [PHONE_NUMBER] Contacto inicial 3 Clientes potenci…" at bounding box center [533, 117] width 985 height 179
click at [11, 107] on div "1" at bounding box center [14, 101] width 14 height 13
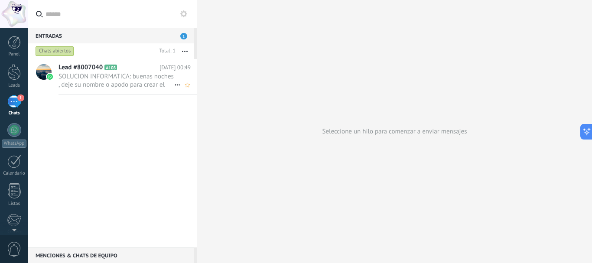
click at [100, 76] on span "SOLUCION INFORMATICA: buenas noches , deje su nombre o apodo para crear el usua…" at bounding box center [116, 80] width 116 height 16
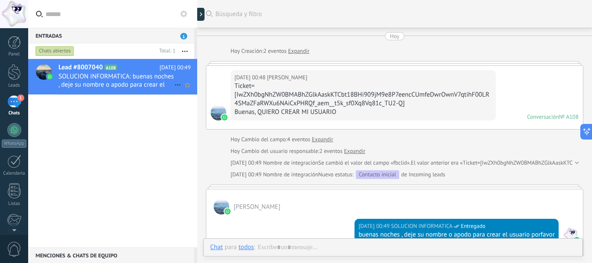
scroll to position [95, 0]
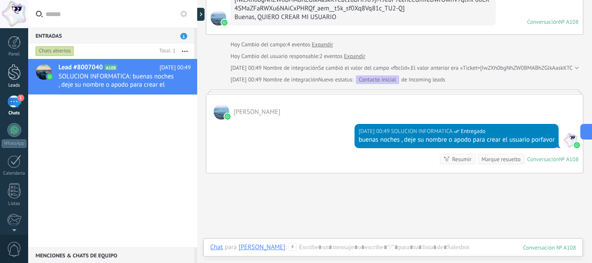
click at [18, 76] on div at bounding box center [14, 72] width 13 height 16
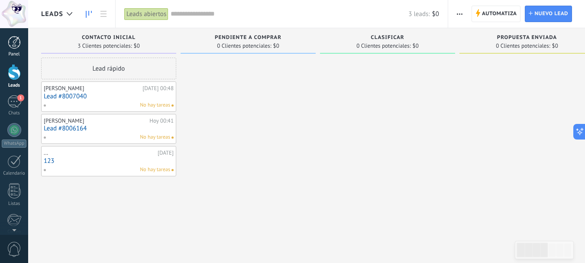
click at [17, 50] on link "Panel" at bounding box center [14, 46] width 28 height 21
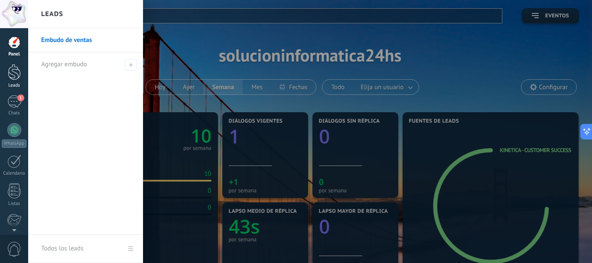
click at [13, 81] on link "Leads" at bounding box center [14, 76] width 28 height 24
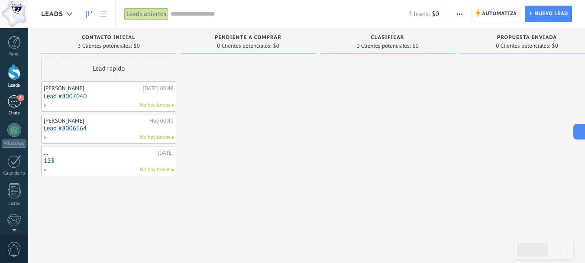
click at [10, 105] on div "1" at bounding box center [14, 101] width 14 height 13
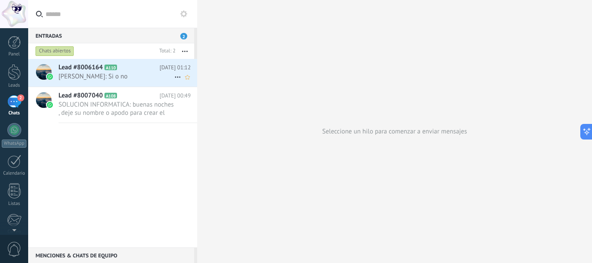
click at [122, 82] on div "Lead #8006164 A110 [DATE] 01:12 [PERSON_NAME]: Si o no" at bounding box center [127, 72] width 139 height 27
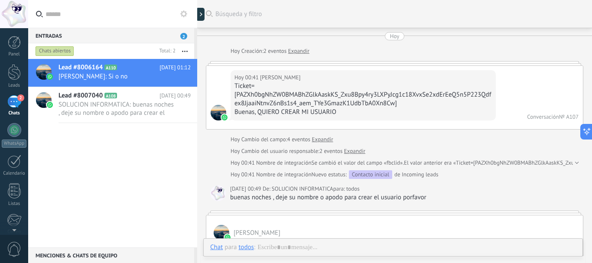
scroll to position [496, 0]
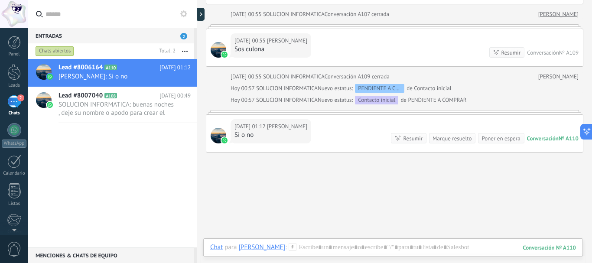
click at [465, 137] on div "Marque resuelto" at bounding box center [451, 138] width 39 height 8
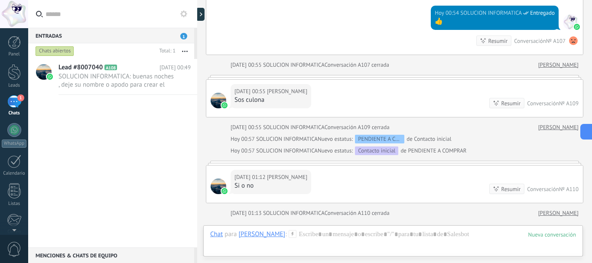
scroll to position [551, 0]
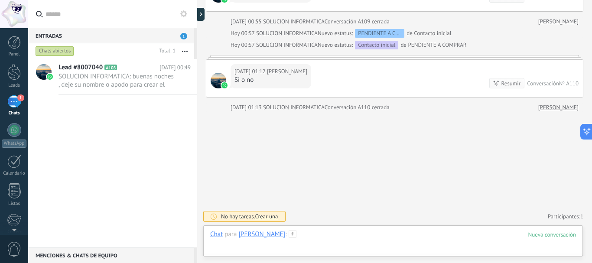
click at [385, 233] on div at bounding box center [392, 243] width 365 height 26
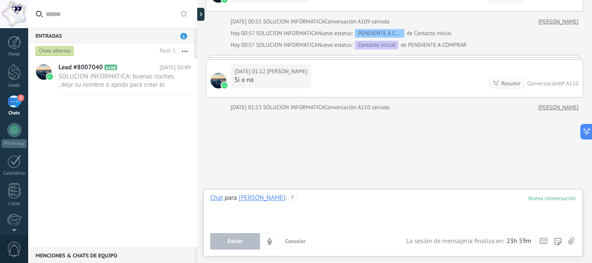
click at [302, 198] on div at bounding box center [392, 210] width 365 height 33
click at [329, 210] on div at bounding box center [392, 210] width 365 height 33
click at [103, 80] on span "SOLUCION INFORMATICA: buenas noches , deje su nombre o apodo para crear el usua…" at bounding box center [116, 80] width 116 height 16
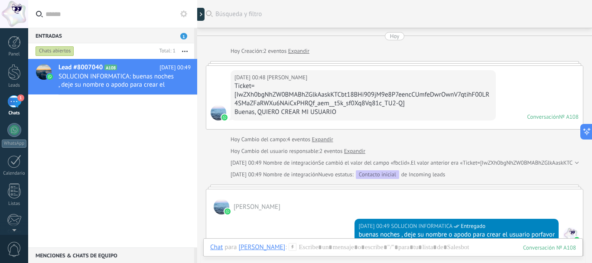
click at [247, 84] on div "Ticket=[IwZXh0bgNhZW0BMABhZGlkAaskKTCbt18BHi909jM9e8P7eencCUmfeDwrOwnV7qtihF00L…" at bounding box center [362, 95] width 257 height 26
click at [304, 51] on link "Expandir" at bounding box center [298, 51] width 21 height 9
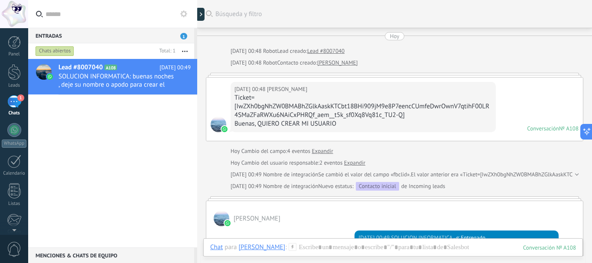
click at [404, 117] on div "Ticket=[IwZXh0bgNhZW0BMABhZGlkAaskKTCbt18BHi909jM9e8P7eencCUmfeDwrOwnV7qtihF00L…" at bounding box center [362, 107] width 257 height 26
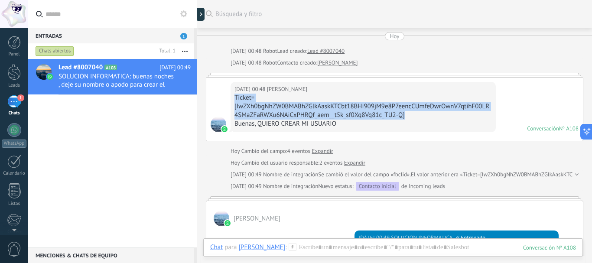
drag, startPoint x: 407, startPoint y: 116, endPoint x: 233, endPoint y: 99, distance: 175.4
click at [233, 99] on div "[DATE] 00:48 [PERSON_NAME] Ticket=[IwZXh0bgNhZW0BMABhZGlkAaskKTCbt18BHi909jM9e8…" at bounding box center [362, 107] width 265 height 50
copy div "Ticket=[IwZXh0bgNhZW0BMABhZGlkAaskKTCbt18BHi909jM9e8P7eencCUmfeDwrOwnV7qtihF00L…"
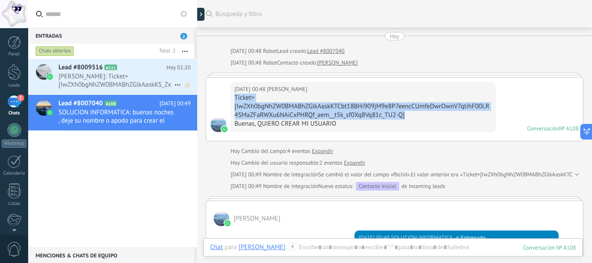
click at [112, 80] on span "[PERSON_NAME]: Ticket=[IwZXh0bgNhZW0BMABhZGlkAaskKS_Zxu8BHk7Ql6jdHeYRhMEeYDLMar…" at bounding box center [116, 80] width 116 height 16
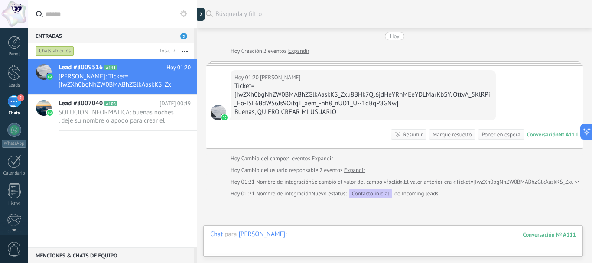
click at [308, 240] on div at bounding box center [392, 243] width 365 height 26
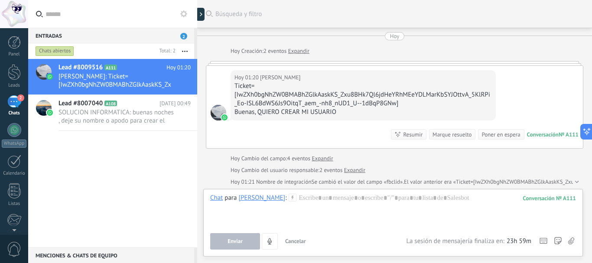
scroll to position [17, 0]
drag, startPoint x: 0, startPoint y: 0, endPoint x: 281, endPoint y: 207, distance: 348.8
click at [281, 207] on div at bounding box center [392, 210] width 365 height 33
paste div
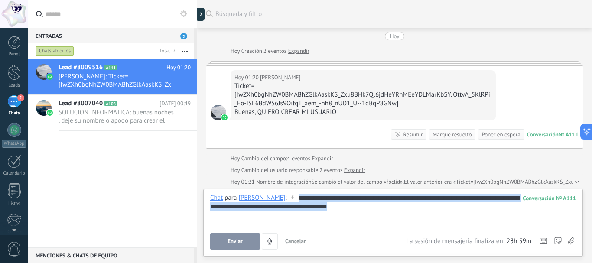
click at [249, 182] on body ".abccls-1,.abccls-2{fill-rule:evenodd}.abccls-2{fill:#fff} .abfcls-1{fill:none}…" at bounding box center [296, 131] width 592 height 263
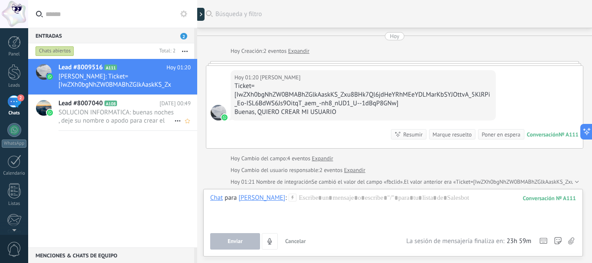
click at [100, 111] on span "SOLUCION INFORMATICA: buenas noches , deje su nombre o apodo para crear el usua…" at bounding box center [116, 116] width 116 height 16
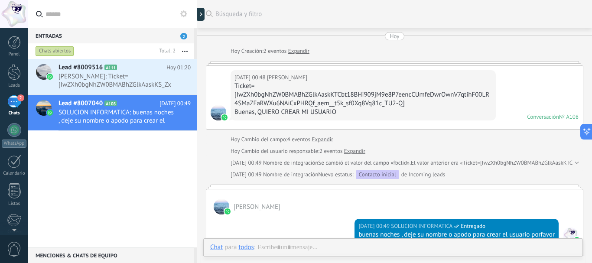
scroll to position [95, 0]
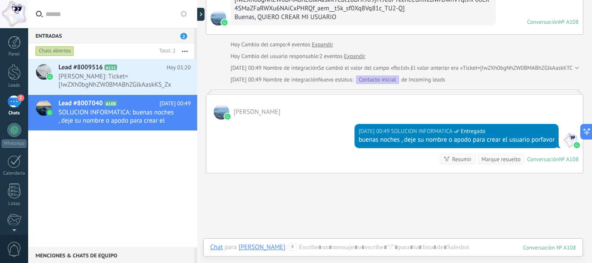
click at [361, 139] on div "buenas noches , deje su nombre o apodo para crear el usuario porfavor" at bounding box center [456, 140] width 196 height 9
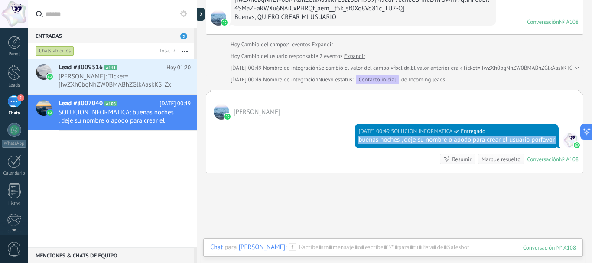
click at [361, 139] on div "buenas noches , deje su nombre o apodo para crear el usuario porfavor" at bounding box center [456, 140] width 196 height 9
copy div "buenas noches , deje su nombre o apodo para crear el usuario porfavor"
drag, startPoint x: 116, startPoint y: 69, endPoint x: 142, endPoint y: 85, distance: 29.8
click at [116, 69] on span "A111" at bounding box center [110, 68] width 13 height 6
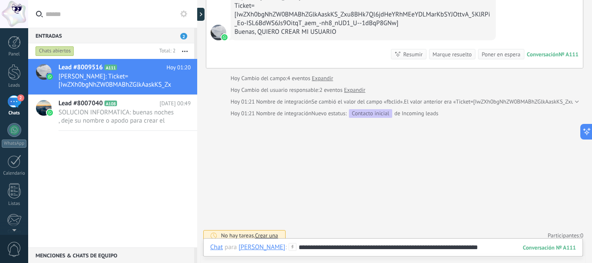
scroll to position [86, 0]
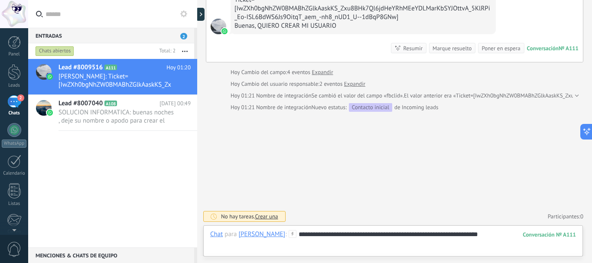
click at [488, 239] on div at bounding box center [392, 243] width 365 height 9
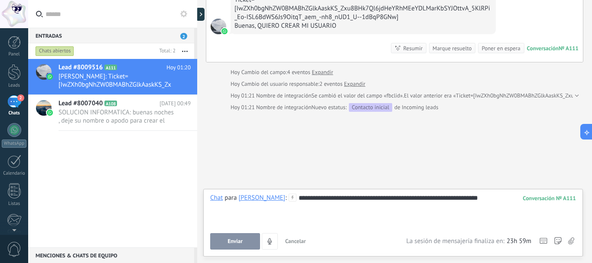
click at [232, 239] on span "Enviar" at bounding box center [234, 241] width 15 height 6
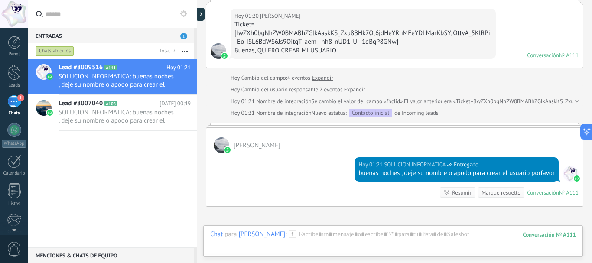
scroll to position [80, 0]
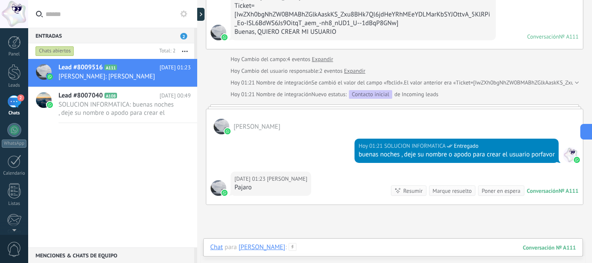
click at [288, 250] on div at bounding box center [392, 256] width 365 height 26
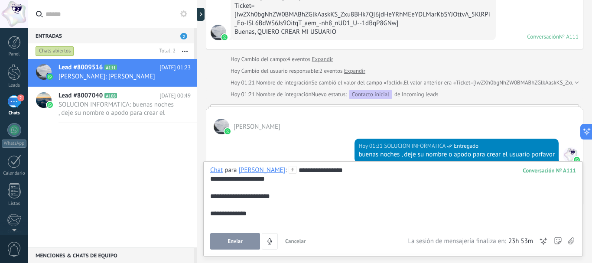
click at [240, 239] on span "Enviar" at bounding box center [234, 241] width 15 height 6
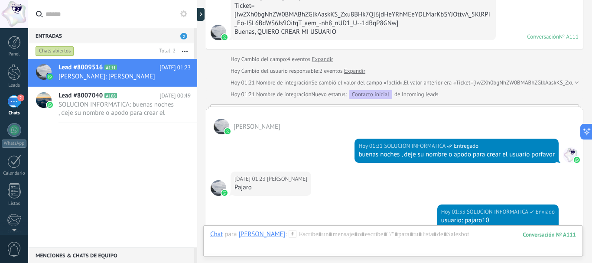
scroll to position [265, 0]
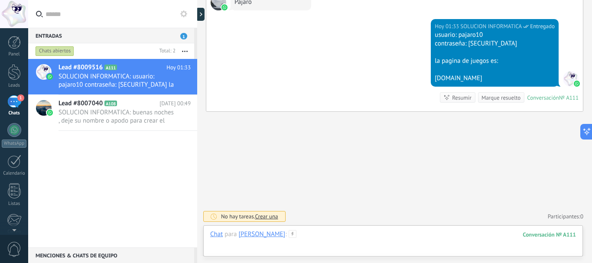
click at [374, 242] on div at bounding box center [392, 243] width 365 height 26
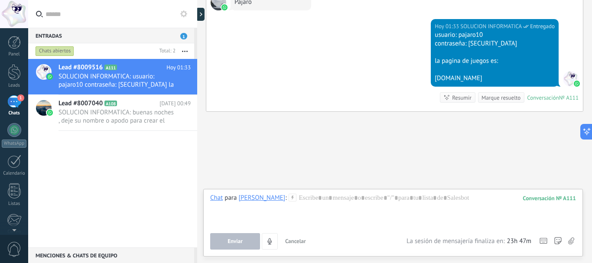
click at [567, 242] on label at bounding box center [570, 241] width 6 height 16
click at [0, 0] on input "file" at bounding box center [0, 0] width 0 height 0
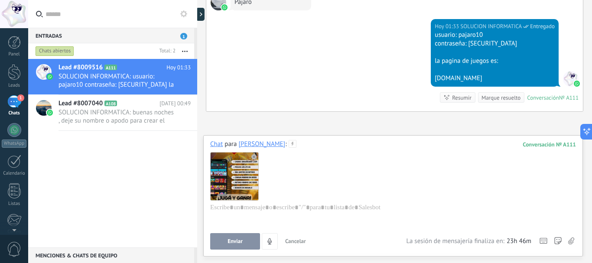
click at [238, 241] on span "Enviar" at bounding box center [234, 241] width 15 height 6
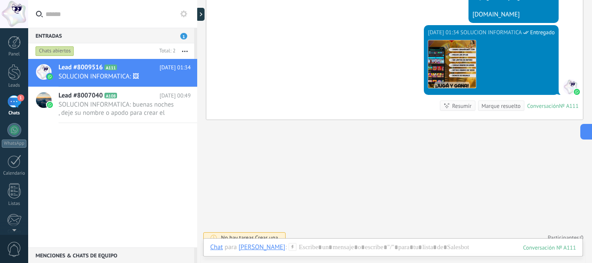
scroll to position [337, 0]
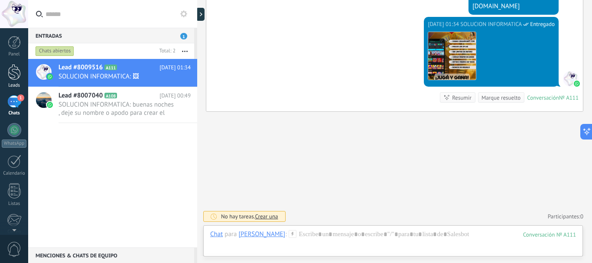
click at [13, 78] on div at bounding box center [14, 72] width 13 height 16
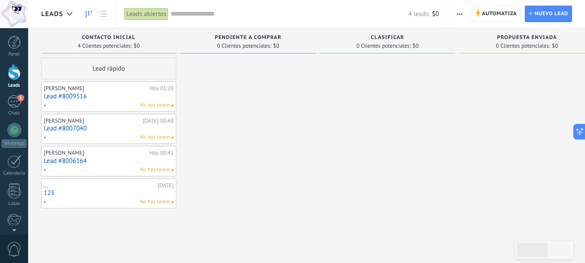
click at [62, 95] on link "Lead #8009516" at bounding box center [109, 96] width 130 height 7
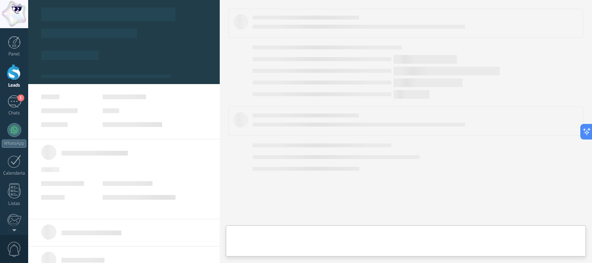
type textarea "**********"
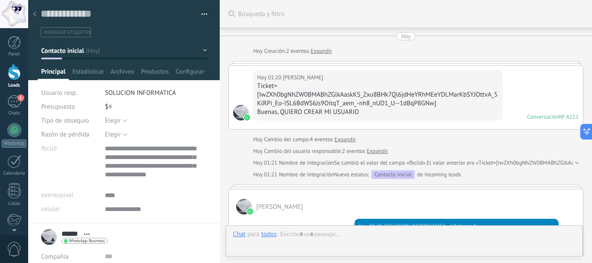
scroll to position [337, 0]
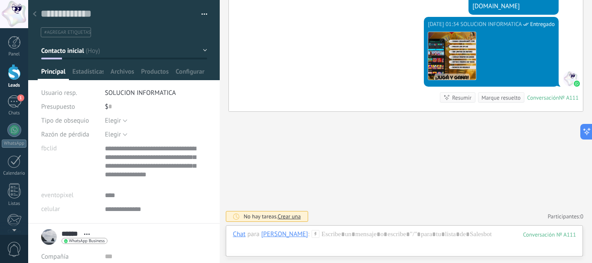
click at [112, 106] on div "$ 0" at bounding box center [156, 107] width 102 height 14
click at [123, 90] on span "SOLUCION INFORMATICA" at bounding box center [140, 93] width 71 height 8
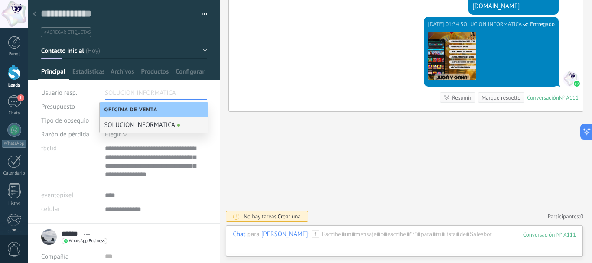
click at [179, 92] on li "SOLUCION INFORMATICA" at bounding box center [156, 93] width 102 height 14
click at [180, 92] on li "SOLUCION INFORMATICA" at bounding box center [156, 93] width 102 height 14
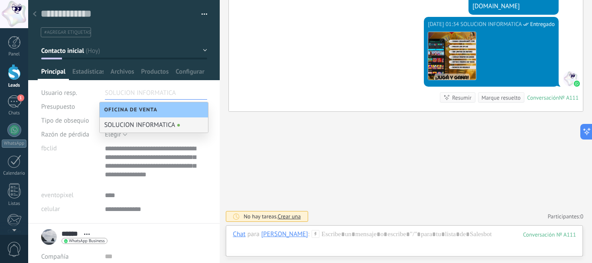
click at [89, 89] on div "Usuario resp." at bounding box center [69, 93] width 57 height 14
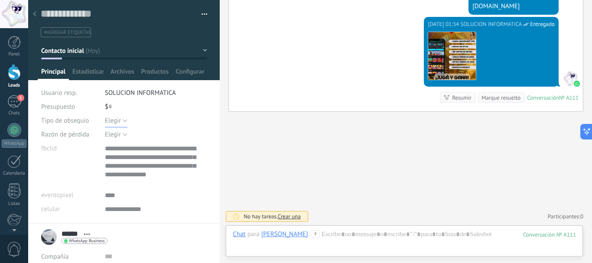
click at [123, 123] on button "Elegir" at bounding box center [116, 120] width 23 height 14
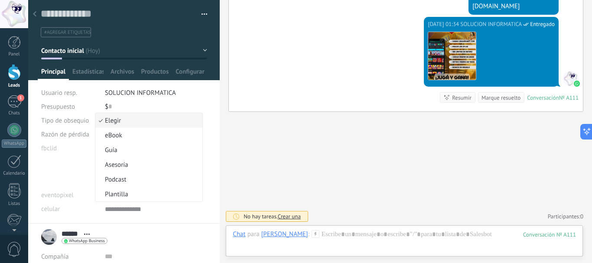
click at [123, 123] on span "Elegir" at bounding box center [147, 120] width 104 height 8
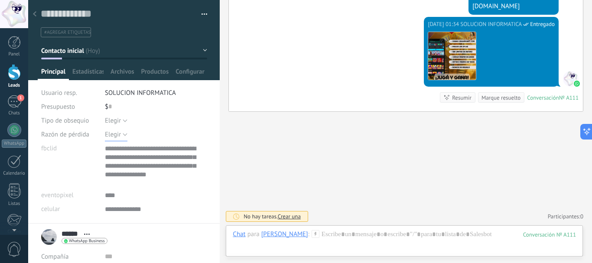
click at [123, 130] on button "Elegir" at bounding box center [116, 134] width 23 height 14
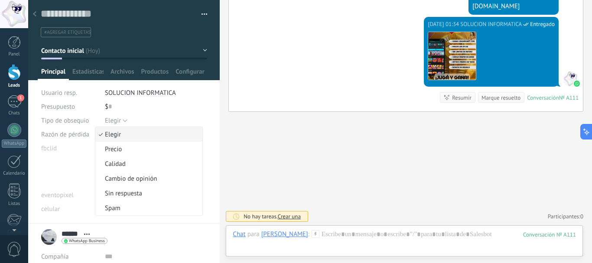
click at [122, 131] on span "Elegir" at bounding box center [147, 134] width 104 height 8
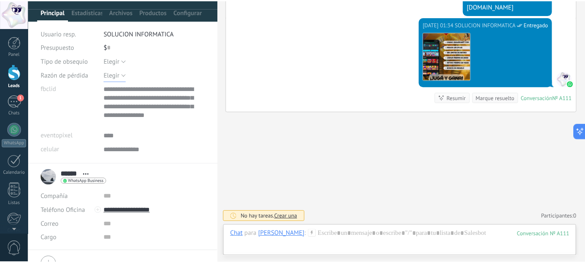
scroll to position [0, 0]
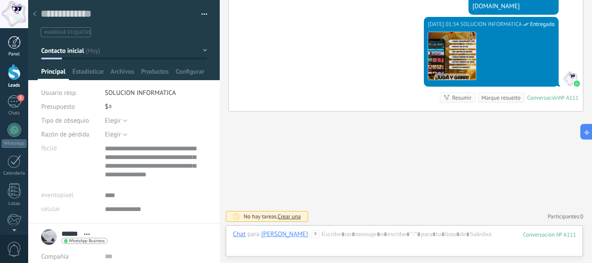
click at [20, 42] on div at bounding box center [14, 42] width 13 height 13
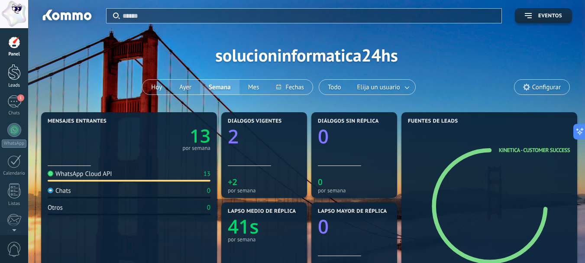
click at [15, 80] on div at bounding box center [14, 72] width 13 height 16
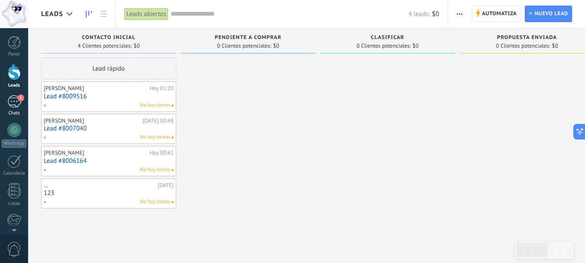
click at [9, 103] on div "1" at bounding box center [14, 101] width 14 height 13
